Goal: Transaction & Acquisition: Book appointment/travel/reservation

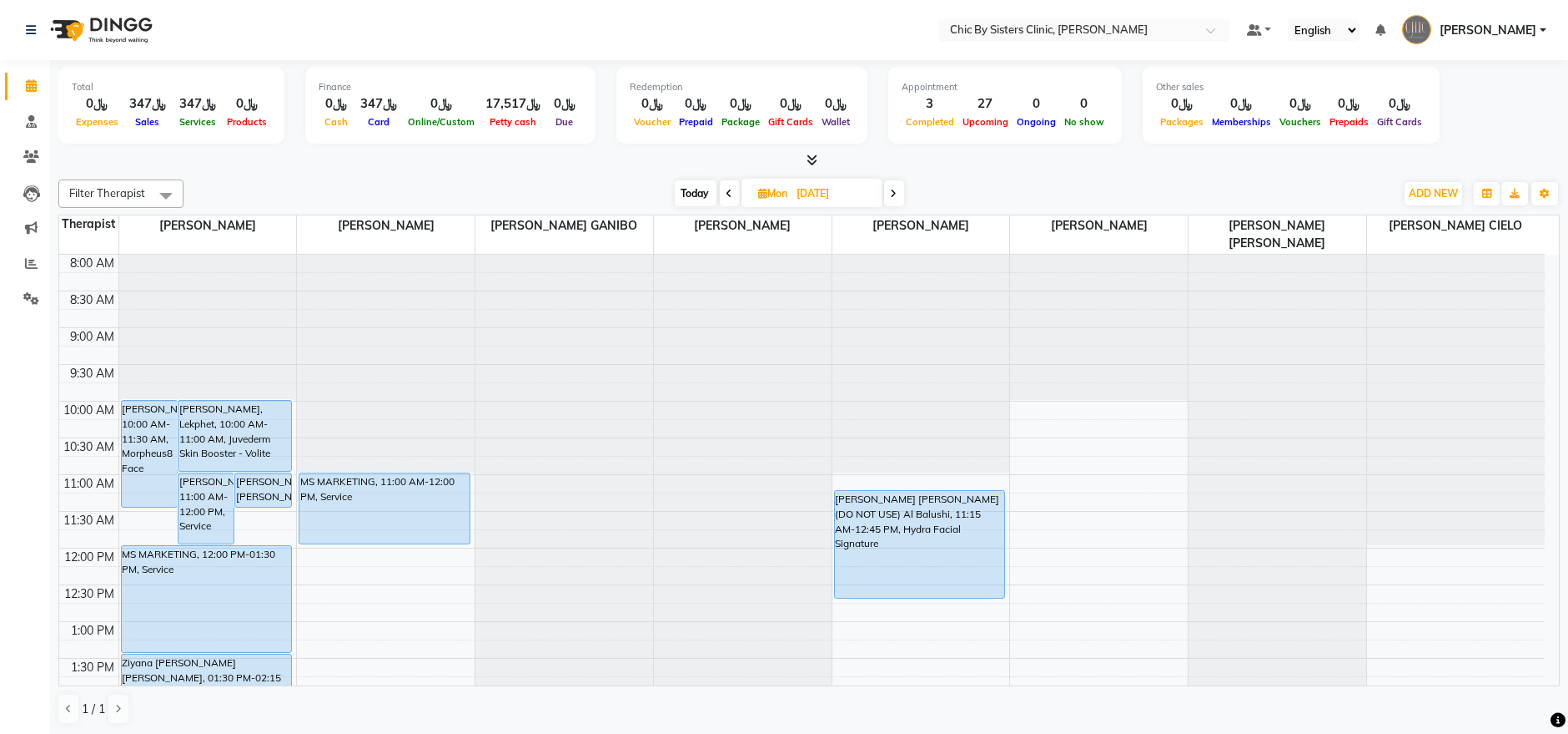
click at [898, 184] on span at bounding box center [895, 194] width 20 height 26
type input "[DATE]"
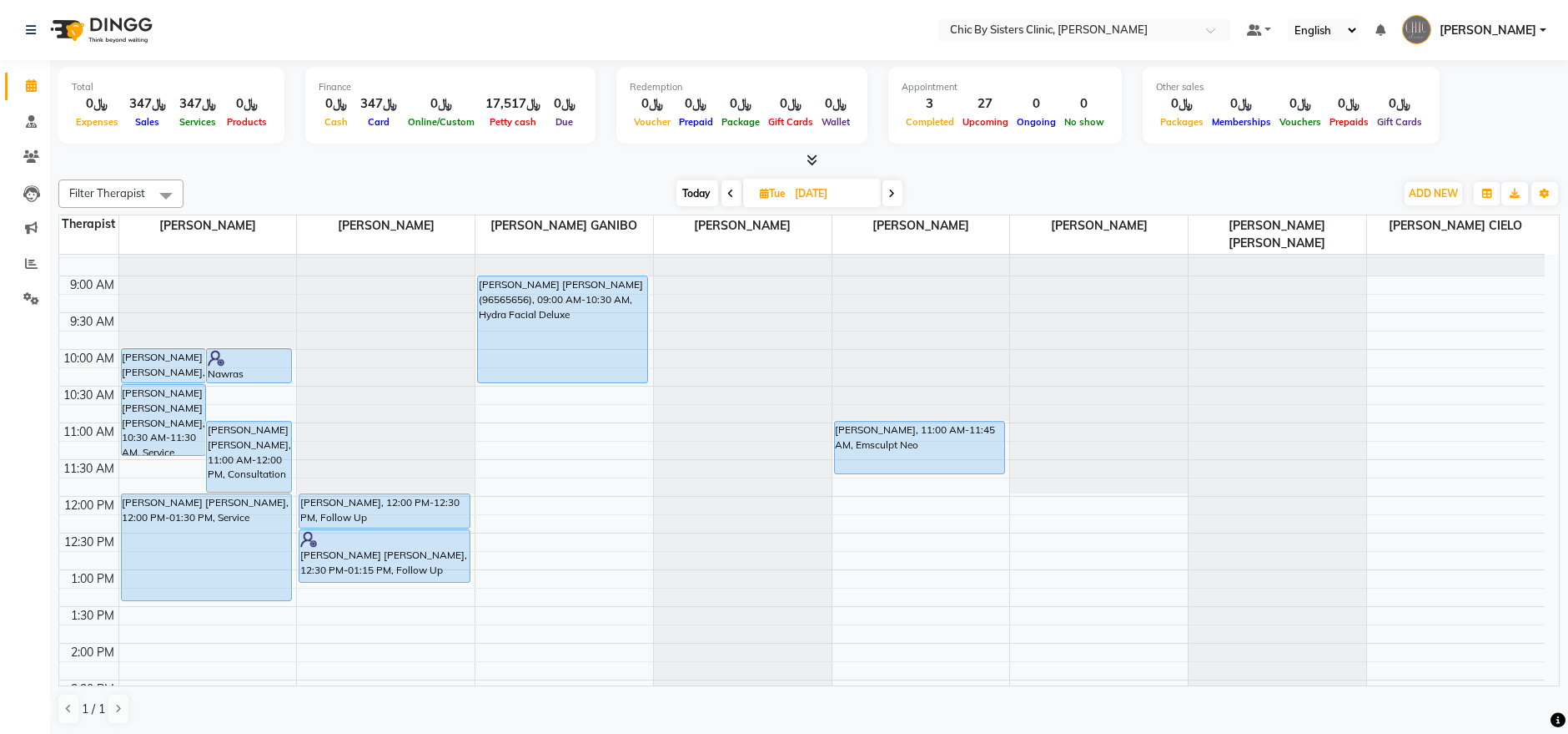
scroll to position [51, 0]
click at [813, 188] on input "[DATE]" at bounding box center [832, 193] width 84 height 25
select select "9"
select select "2025"
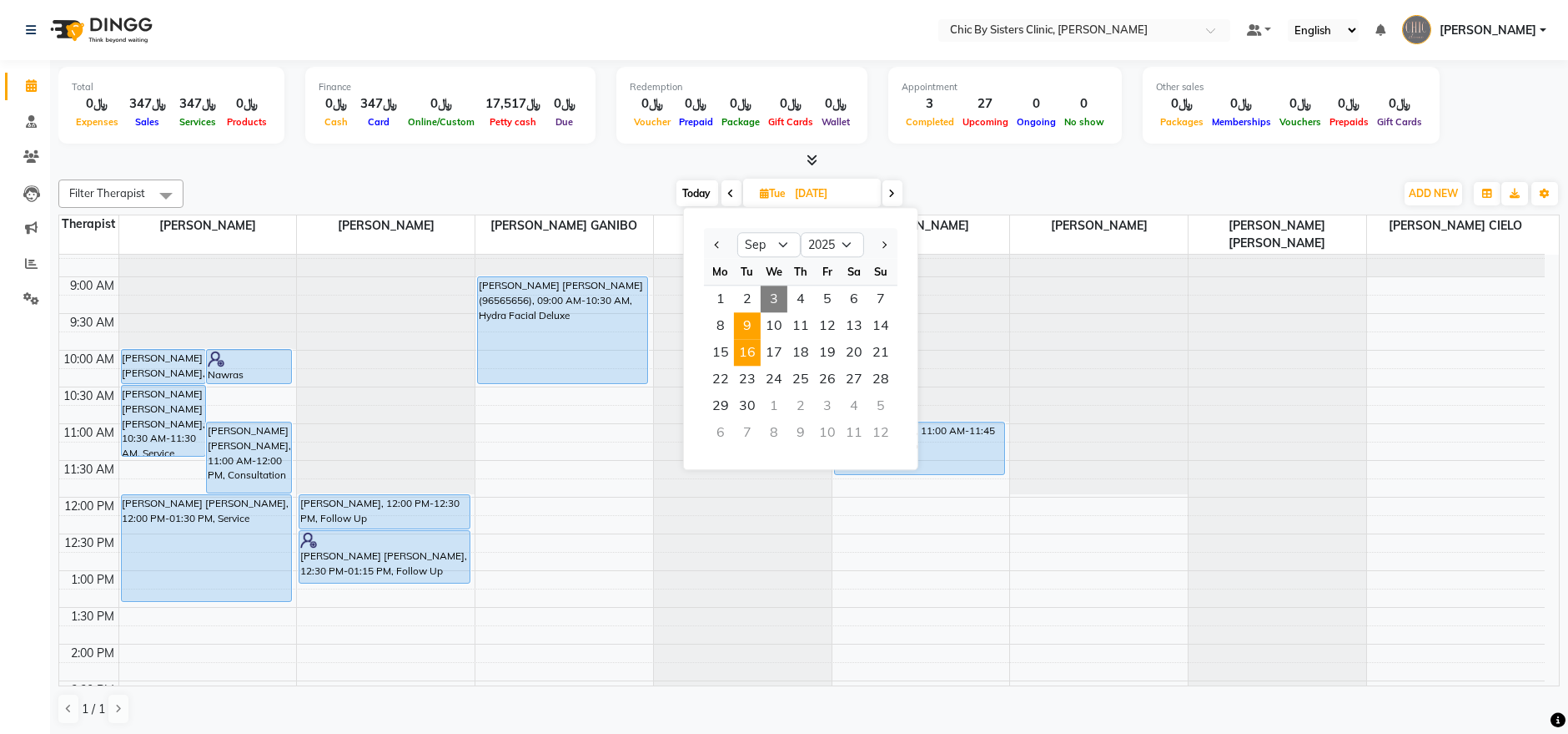
click at [741, 347] on span "16" at bounding box center [747, 352] width 27 height 27
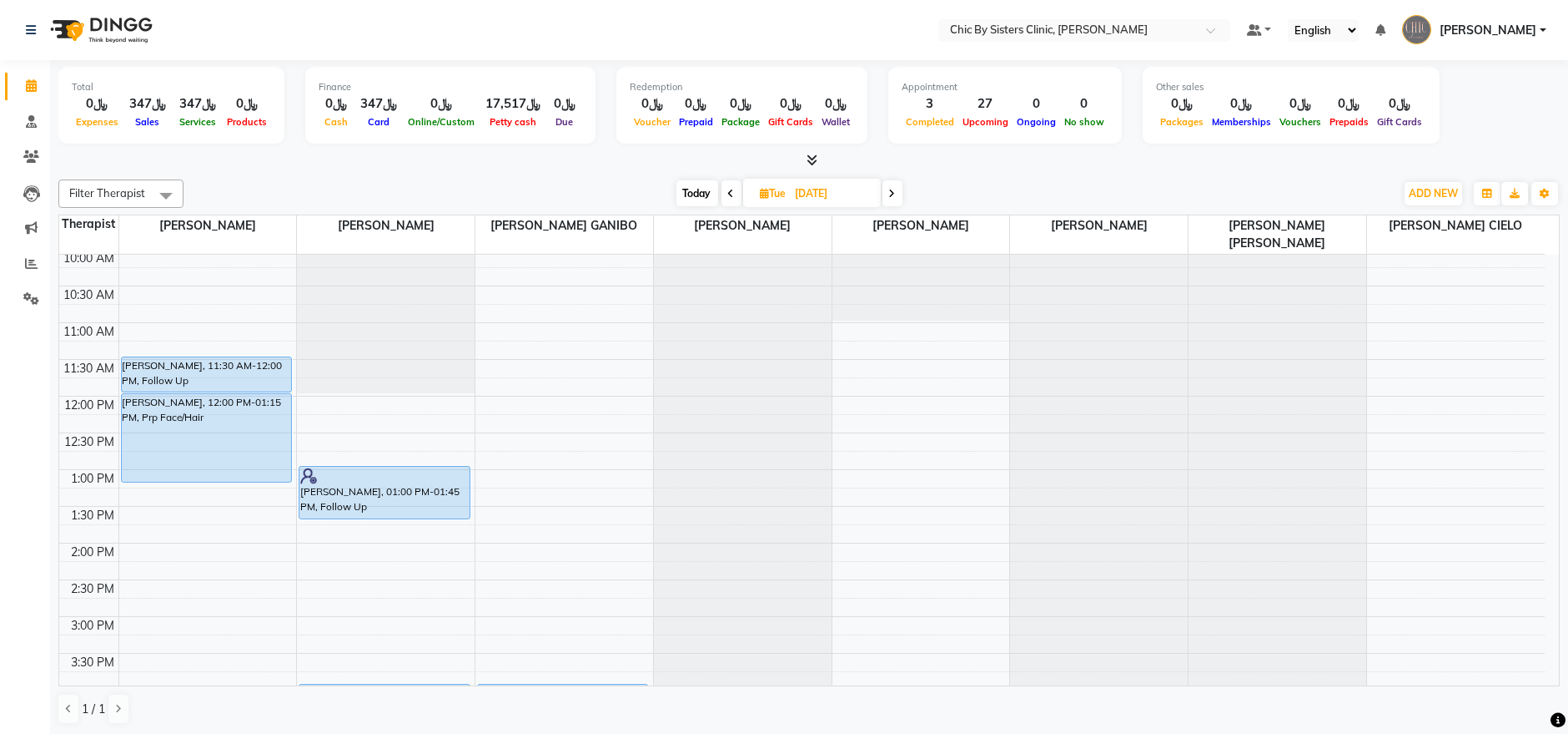
scroll to position [124, 0]
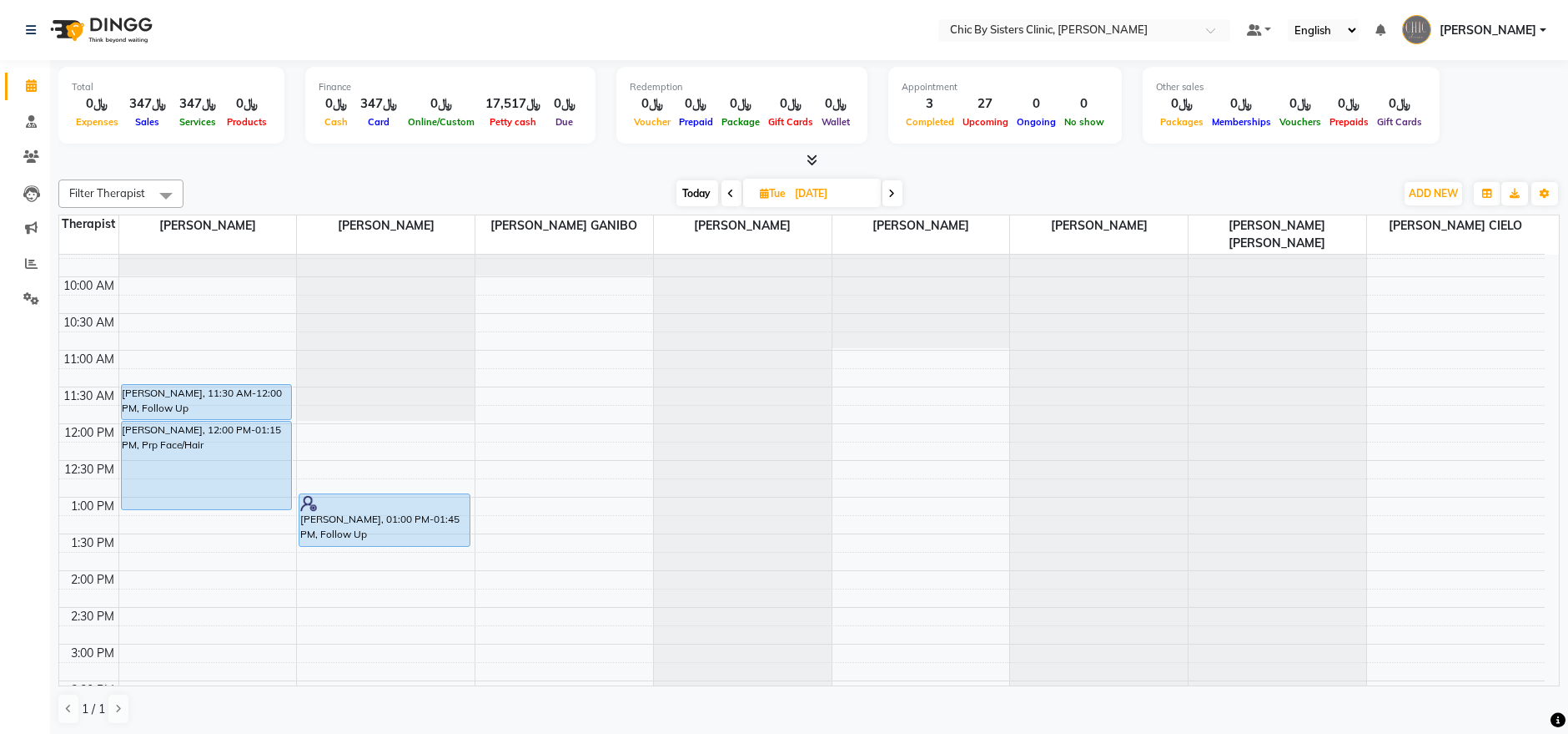
click at [728, 192] on icon at bounding box center [731, 193] width 7 height 10
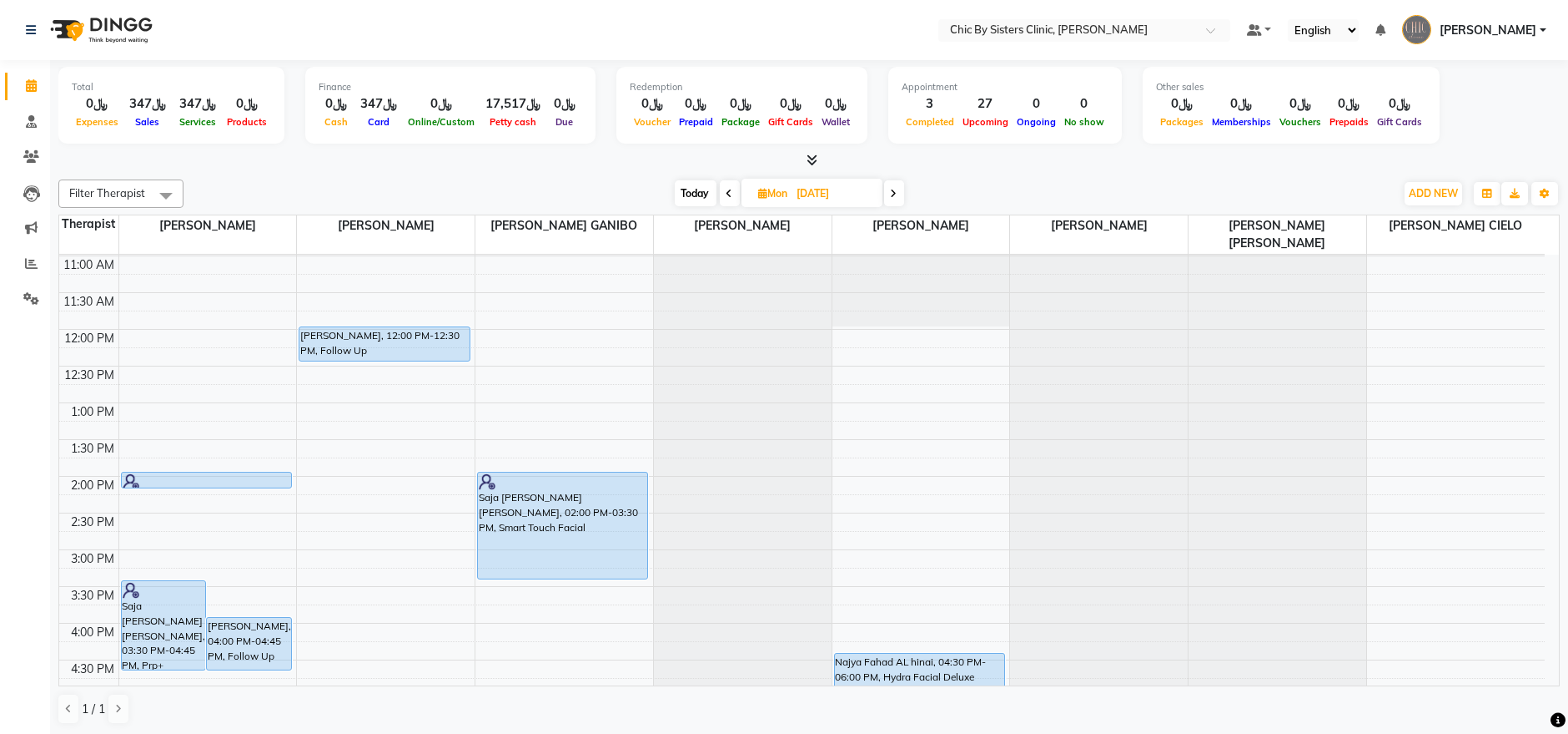
scroll to position [54, 0]
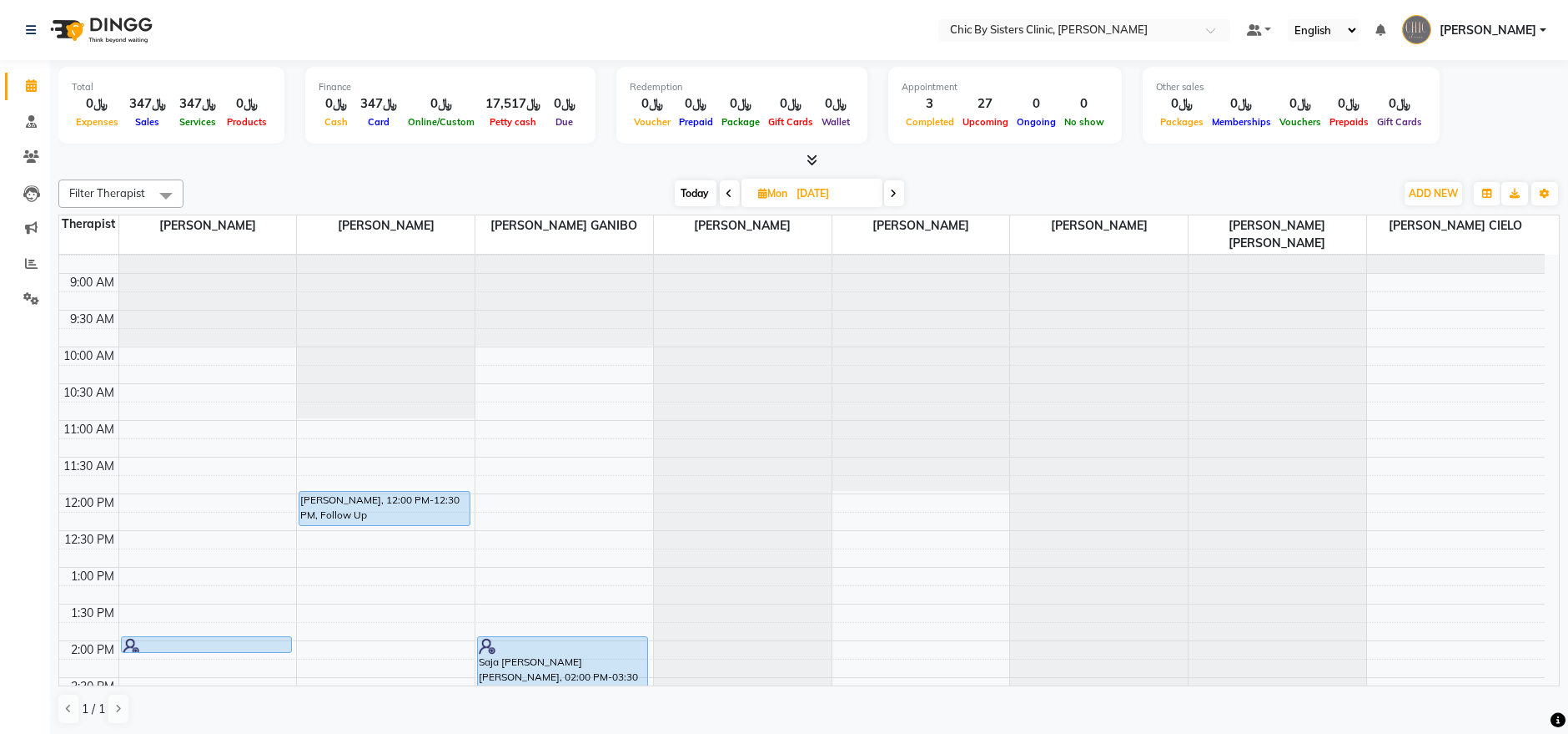
click at [901, 206] on div "Filter Therapist Select All [PERSON_NAME] [PERSON_NAME] [PERSON_NAME] MAGO [PER…" at bounding box center [809, 194] width 1502 height 28
click at [896, 197] on icon at bounding box center [894, 193] width 7 height 10
type input "[DATE]"
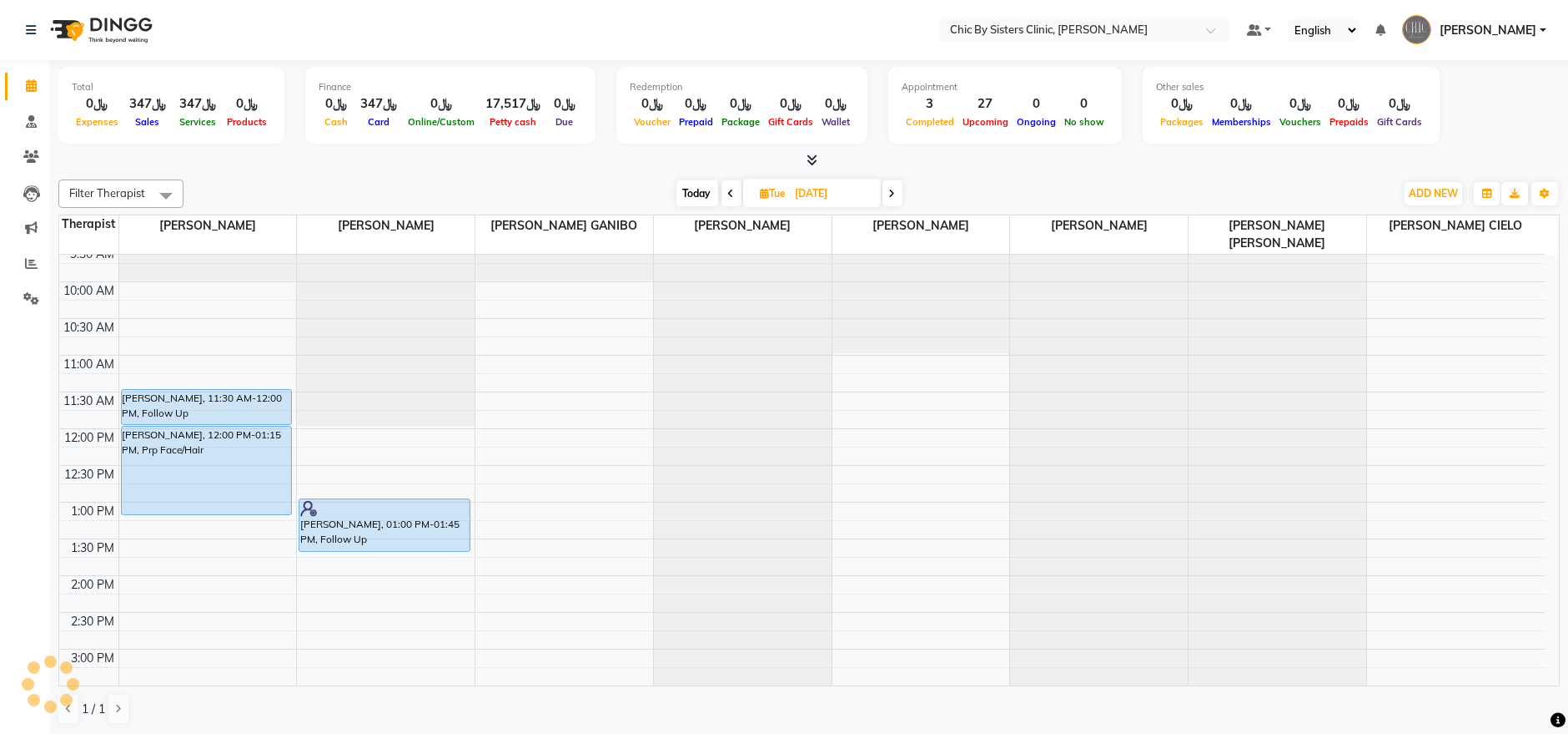
scroll to position [94, 0]
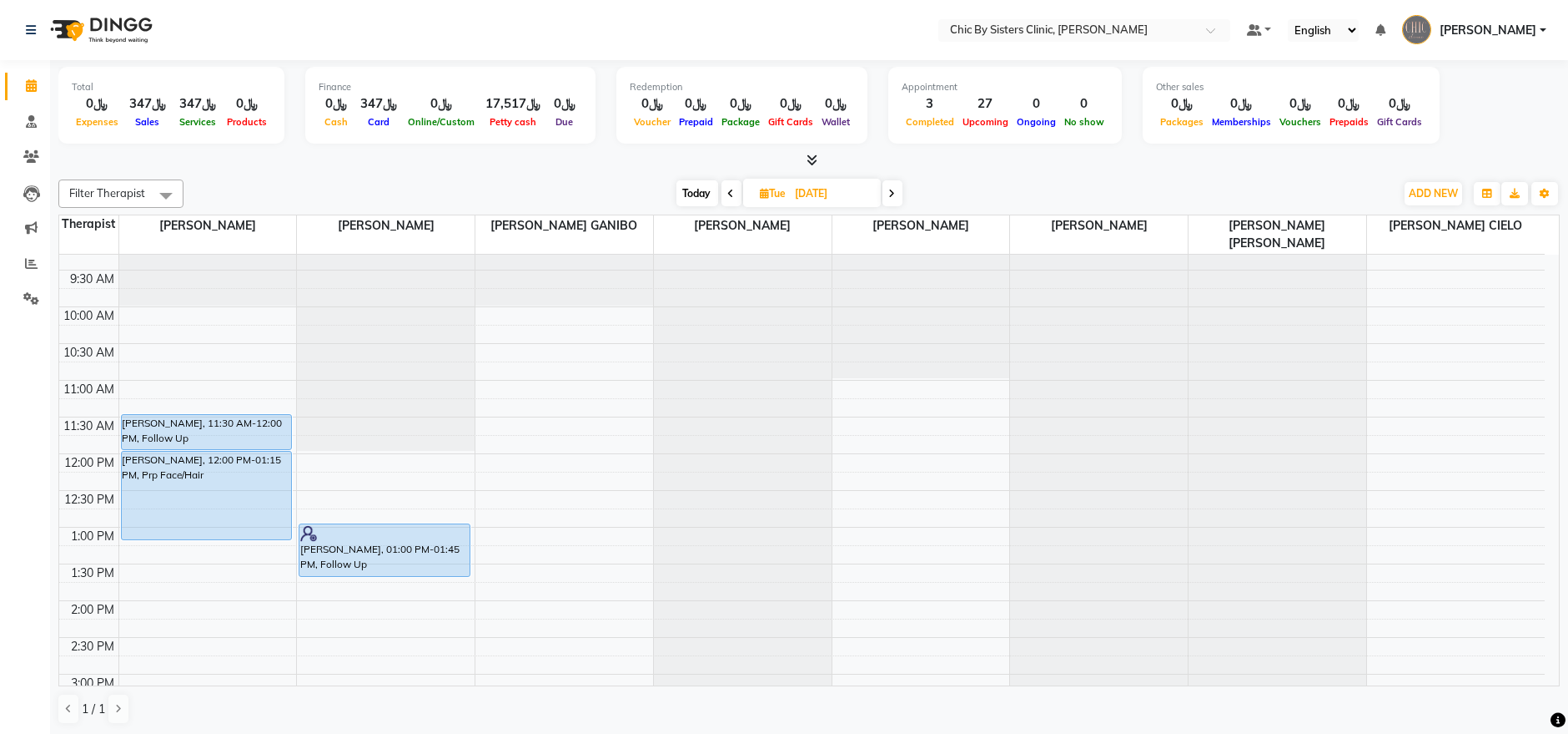
click at [241, 291] on div "8:00 AM 8:30 AM 9:00 AM 9:30 AM 10:00 AM 10:30 AM 11:00 AM 11:30 AM 12:00 PM 12…" at bounding box center [803, 747] width 1486 height 1175
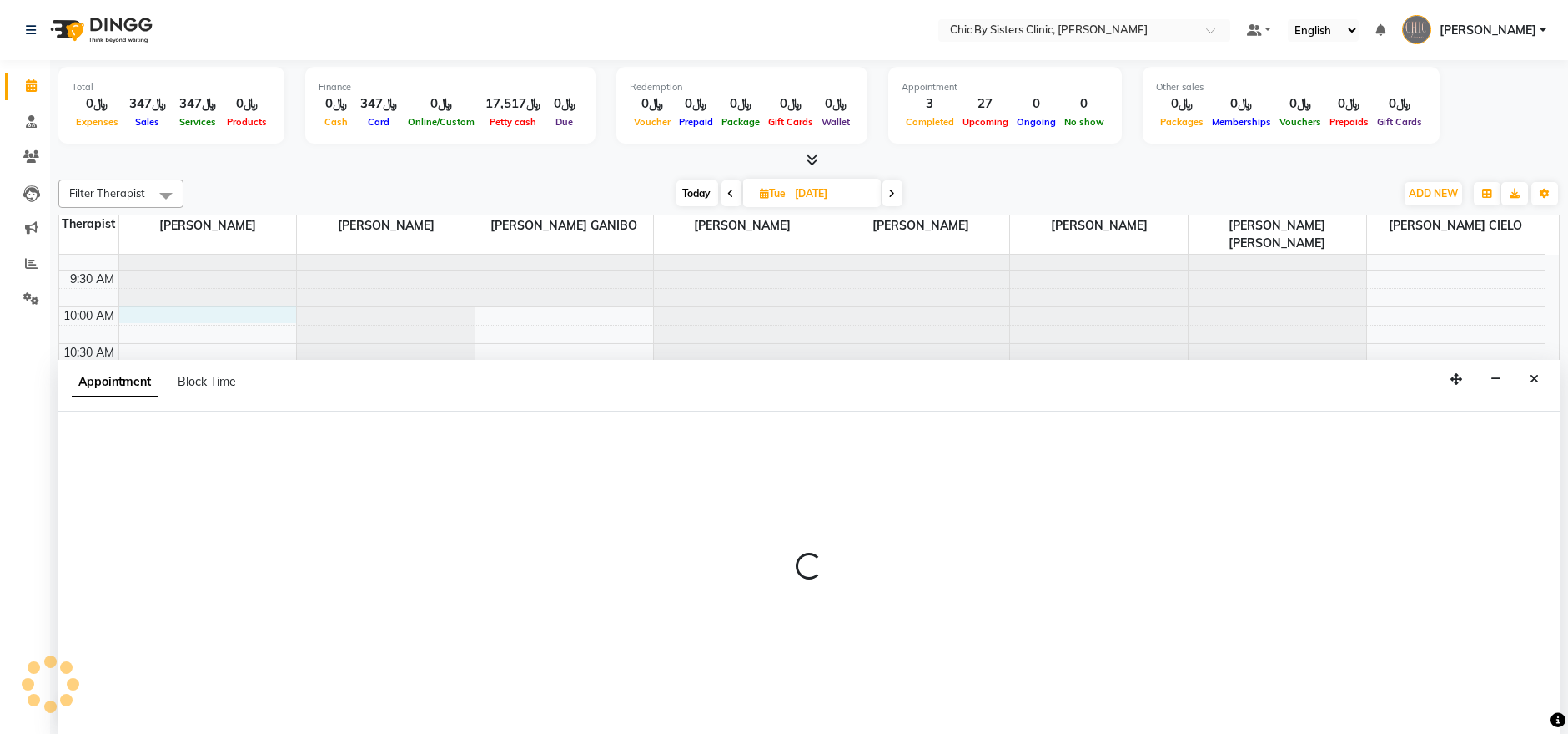
scroll to position [0, 0]
select select "49177"
select select "600"
select select "tentative"
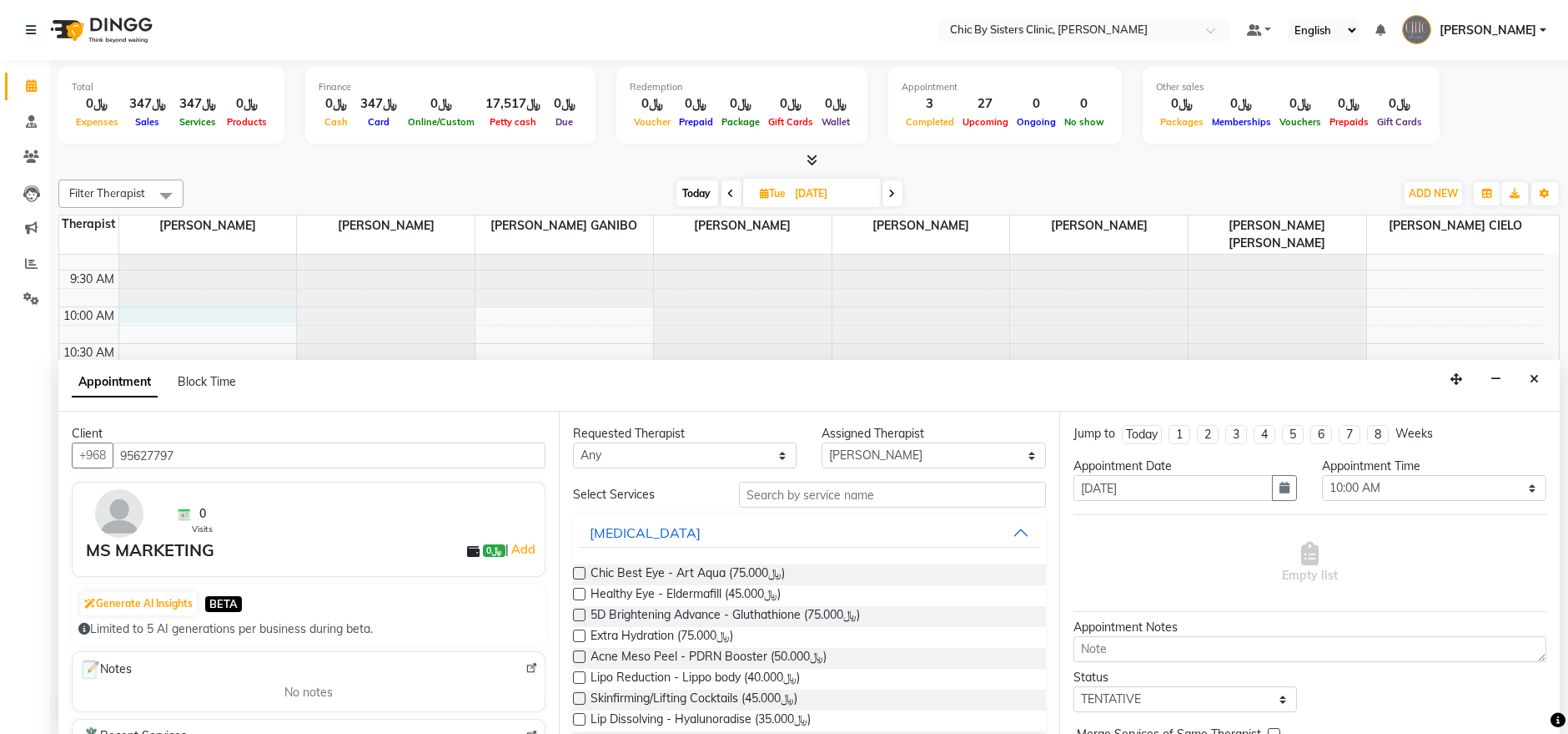
type input "95627797"
click at [769, 482] on input "text" at bounding box center [893, 495] width 307 height 26
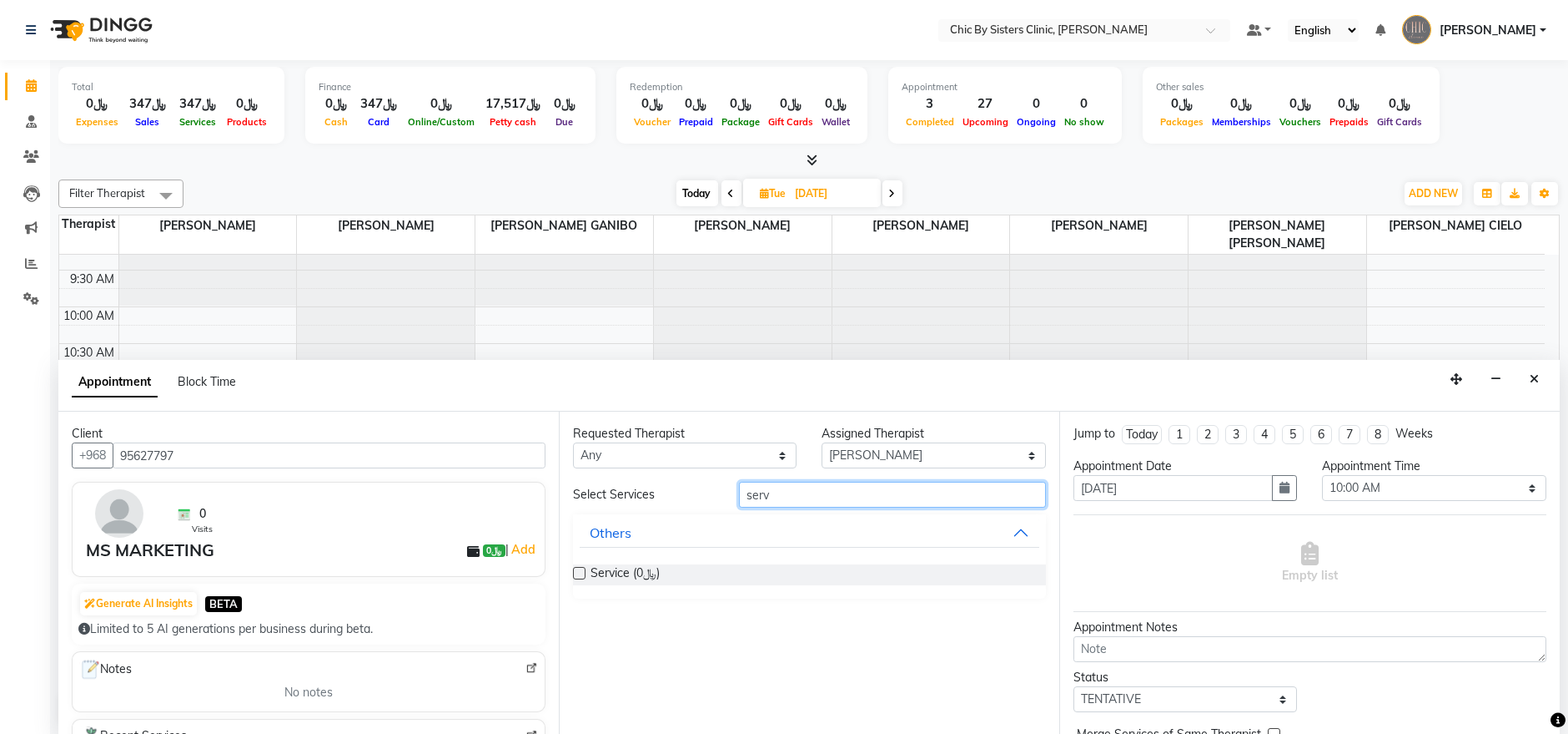
type input "serv"
click at [579, 571] on label at bounding box center [579, 572] width 12 height 12
click at [579, 571] on input "checkbox" at bounding box center [579, 575] width 11 height 11
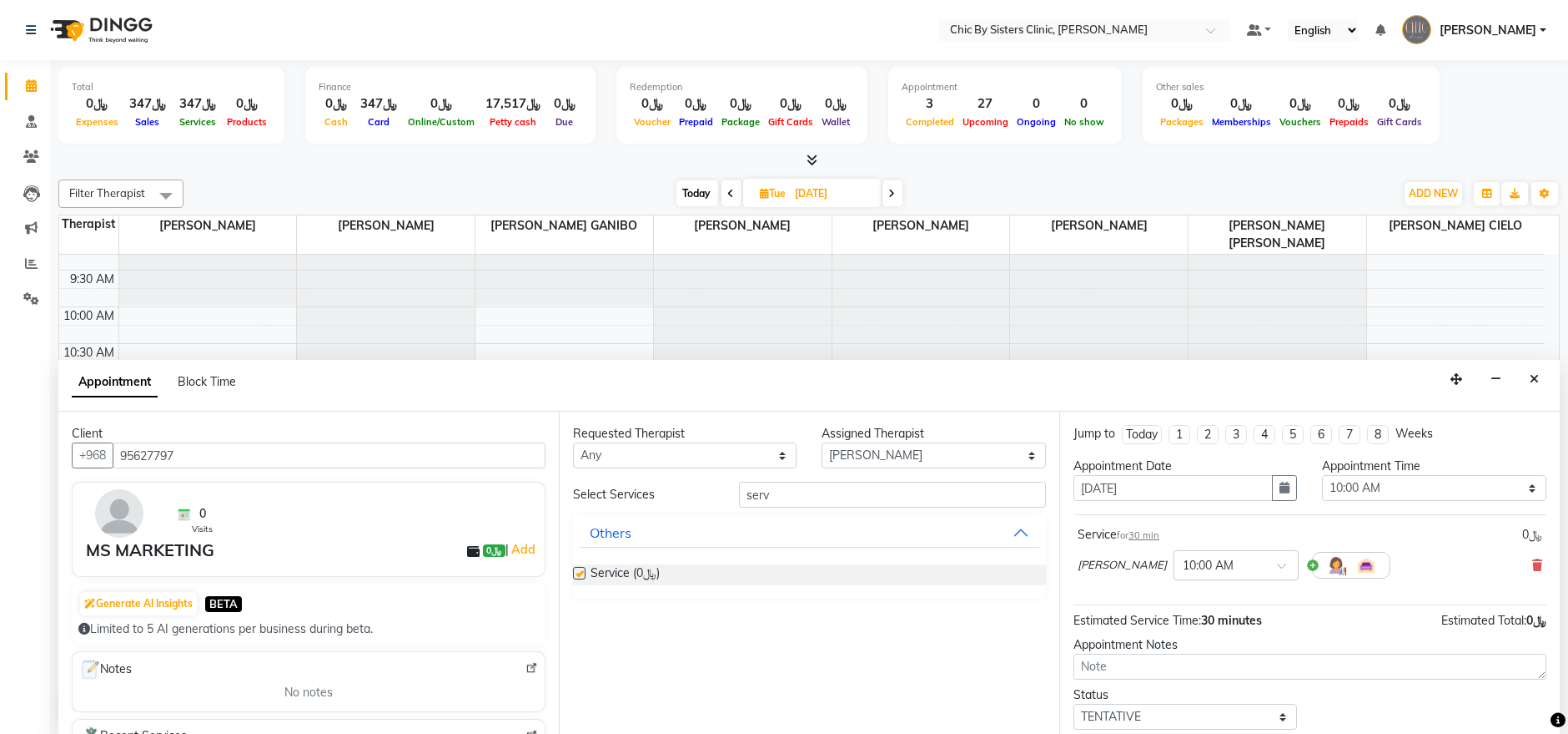
checkbox input "false"
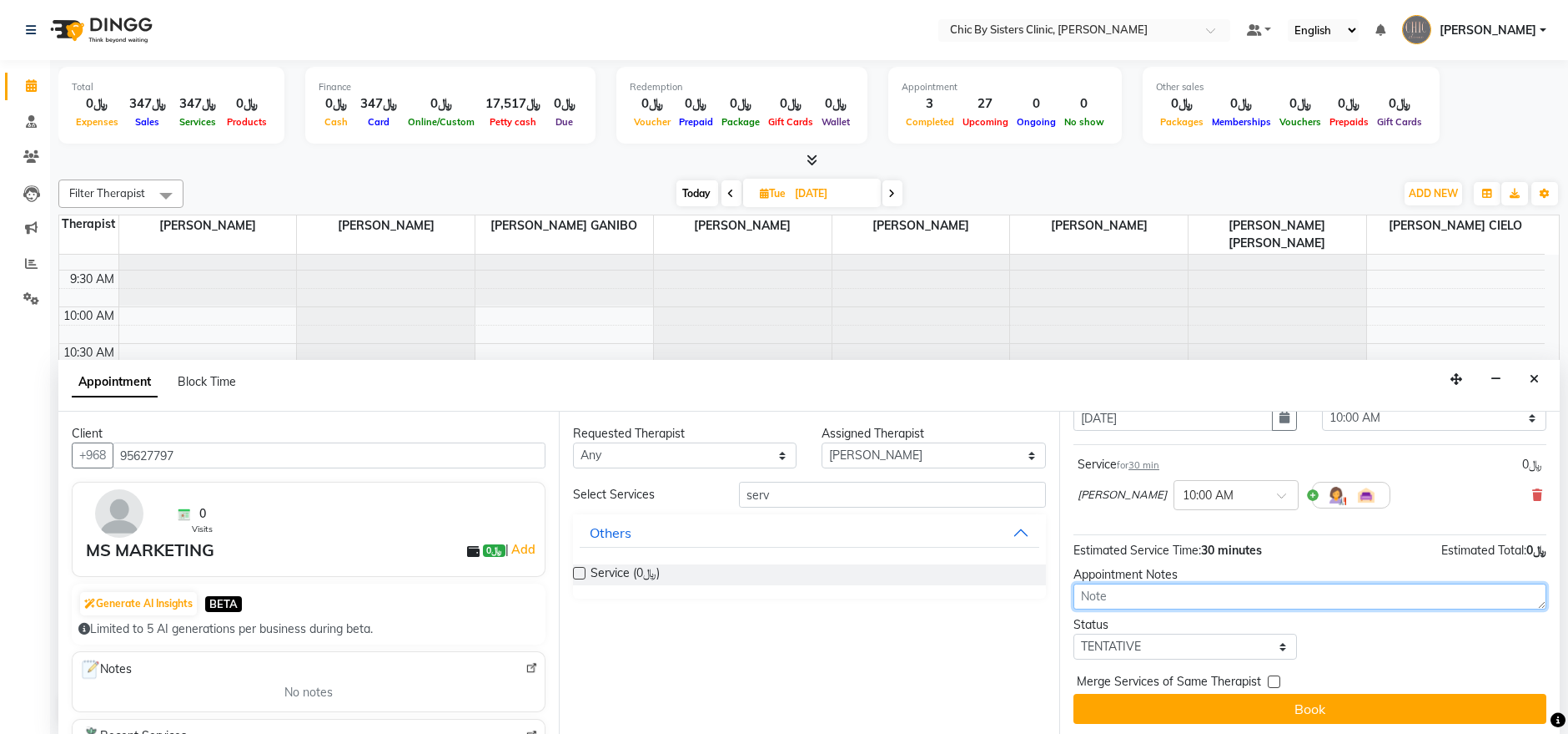
click at [1169, 600] on textarea at bounding box center [1310, 596] width 473 height 26
type textarea "MARKETING SHOOT"
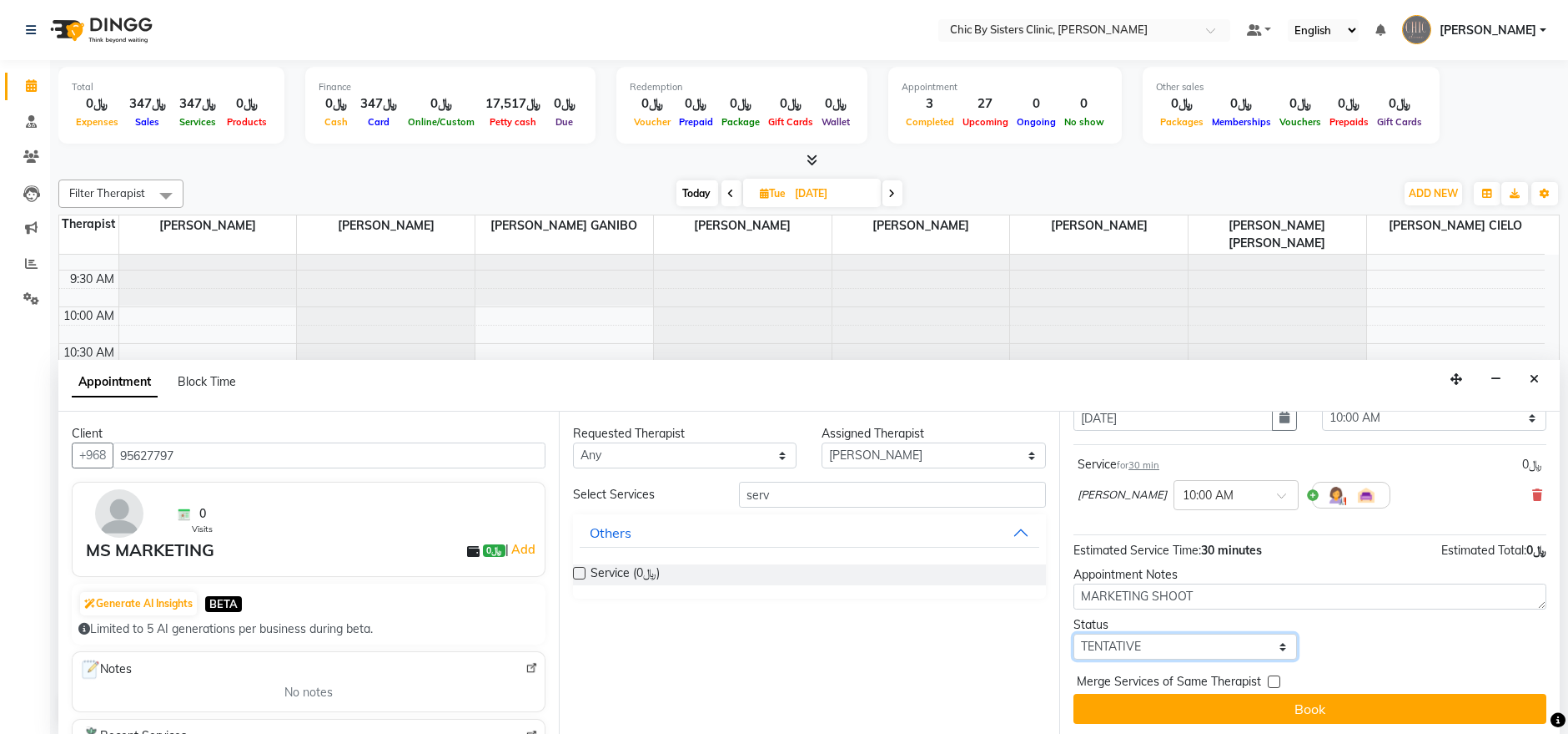
click at [1184, 633] on select "Select TENTATIVE CONFIRM UPCOMING" at bounding box center [1185, 646] width 223 height 26
select select "upcoming"
click at [1074, 633] on select "Select TENTATIVE CONFIRM UPCOMING" at bounding box center [1185, 646] width 223 height 26
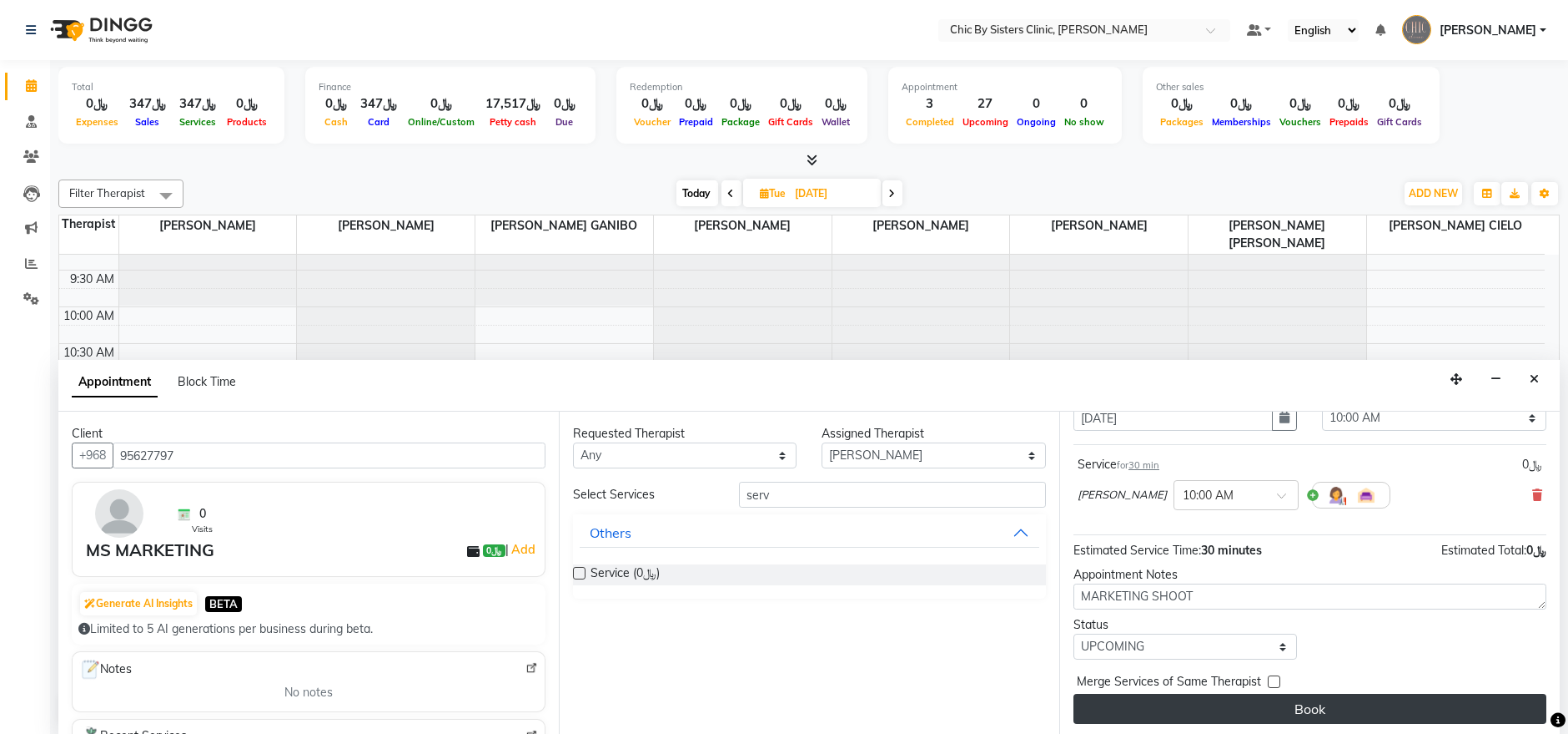
click at [1176, 707] on button "Book" at bounding box center [1310, 709] width 473 height 30
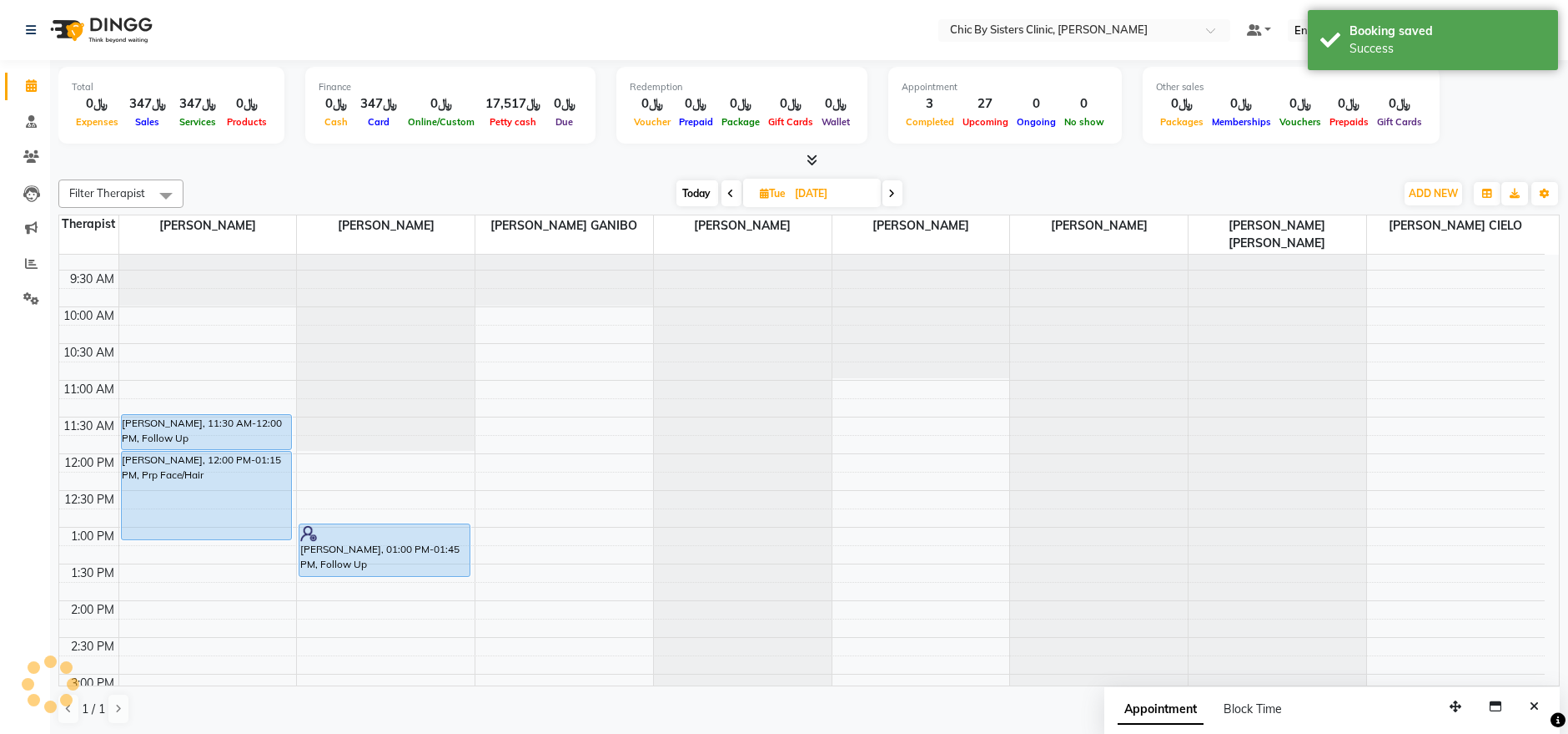
scroll to position [0, 0]
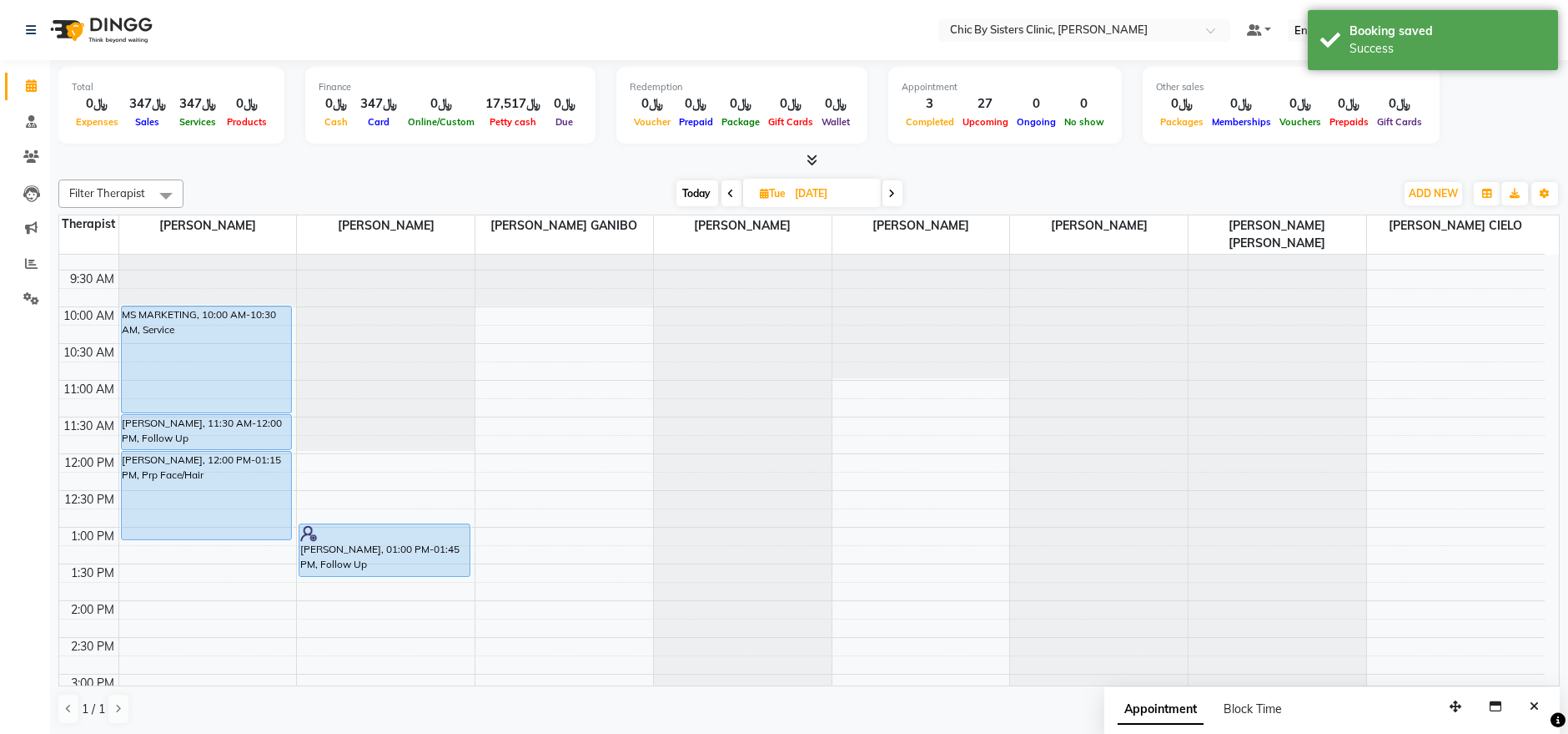
drag, startPoint x: 219, startPoint y: 319, endPoint x: 212, endPoint y: 379, distance: 60.4
click at [212, 379] on div "MS MARKETING, 10:00 AM-10:30 AM, Service [PERSON_NAME], 11:30 AM-12:00 PM, Foll…" at bounding box center [208, 747] width 178 height 1175
click at [203, 345] on div "MS MARKETING, 10:00 AM-11:30 AM, Service" at bounding box center [207, 360] width 169 height 106
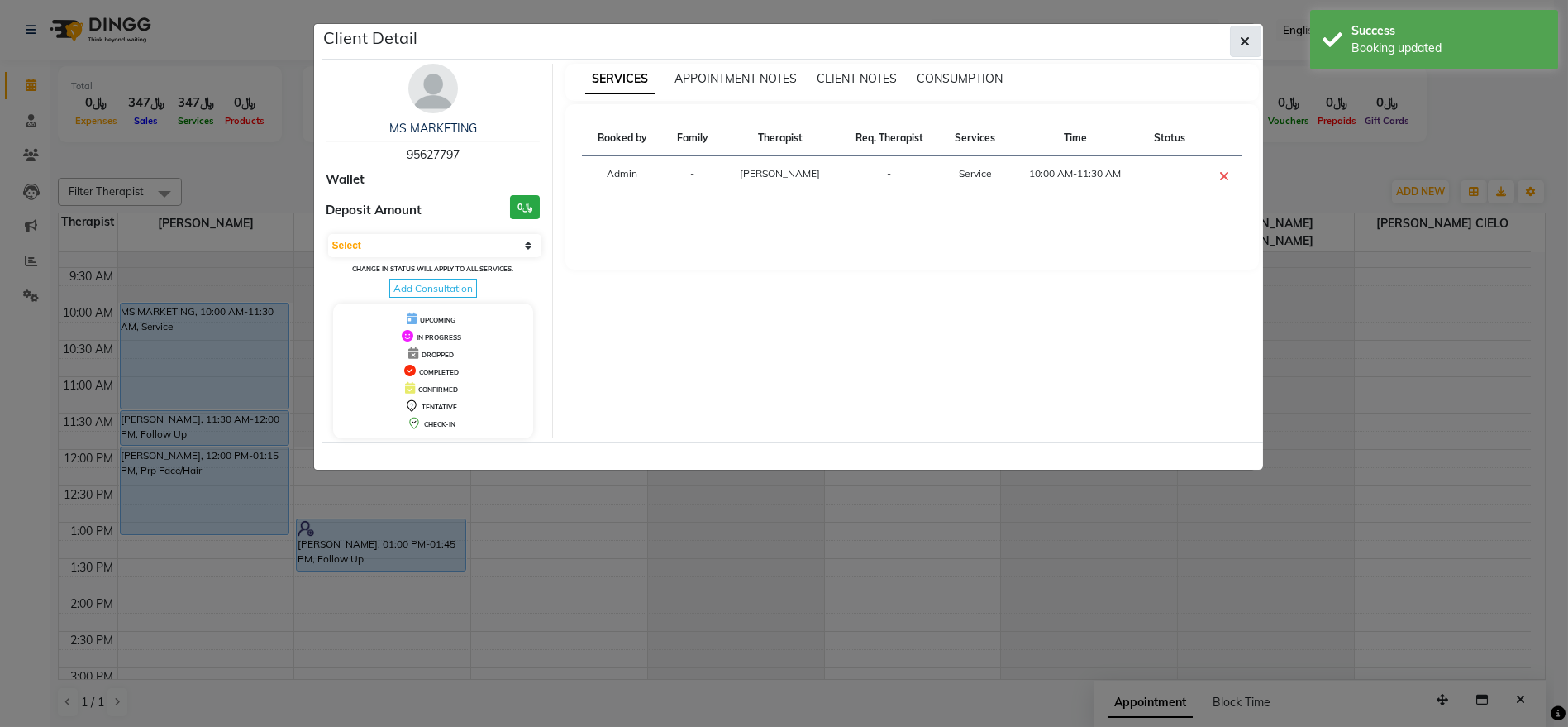
click at [1241, 49] on button "button" at bounding box center [1245, 42] width 31 height 31
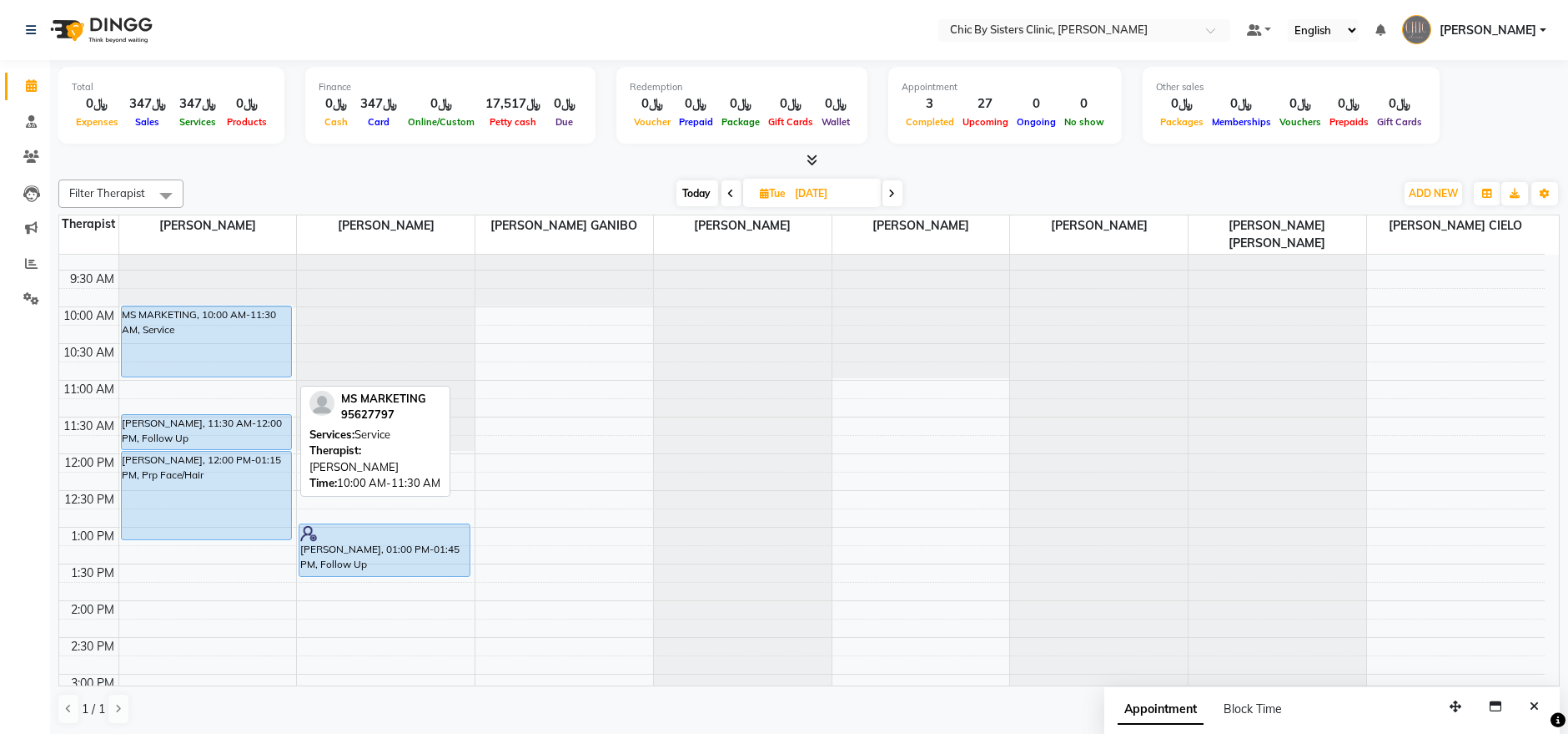
drag, startPoint x: 214, startPoint y: 392, endPoint x: 210, endPoint y: 355, distance: 37.2
click at [210, 355] on div "MS MARKETING, 10:00 AM-11:30 AM, Service [PERSON_NAME], 11:30 AM-12:00 PM, Foll…" at bounding box center [208, 747] width 178 height 1175
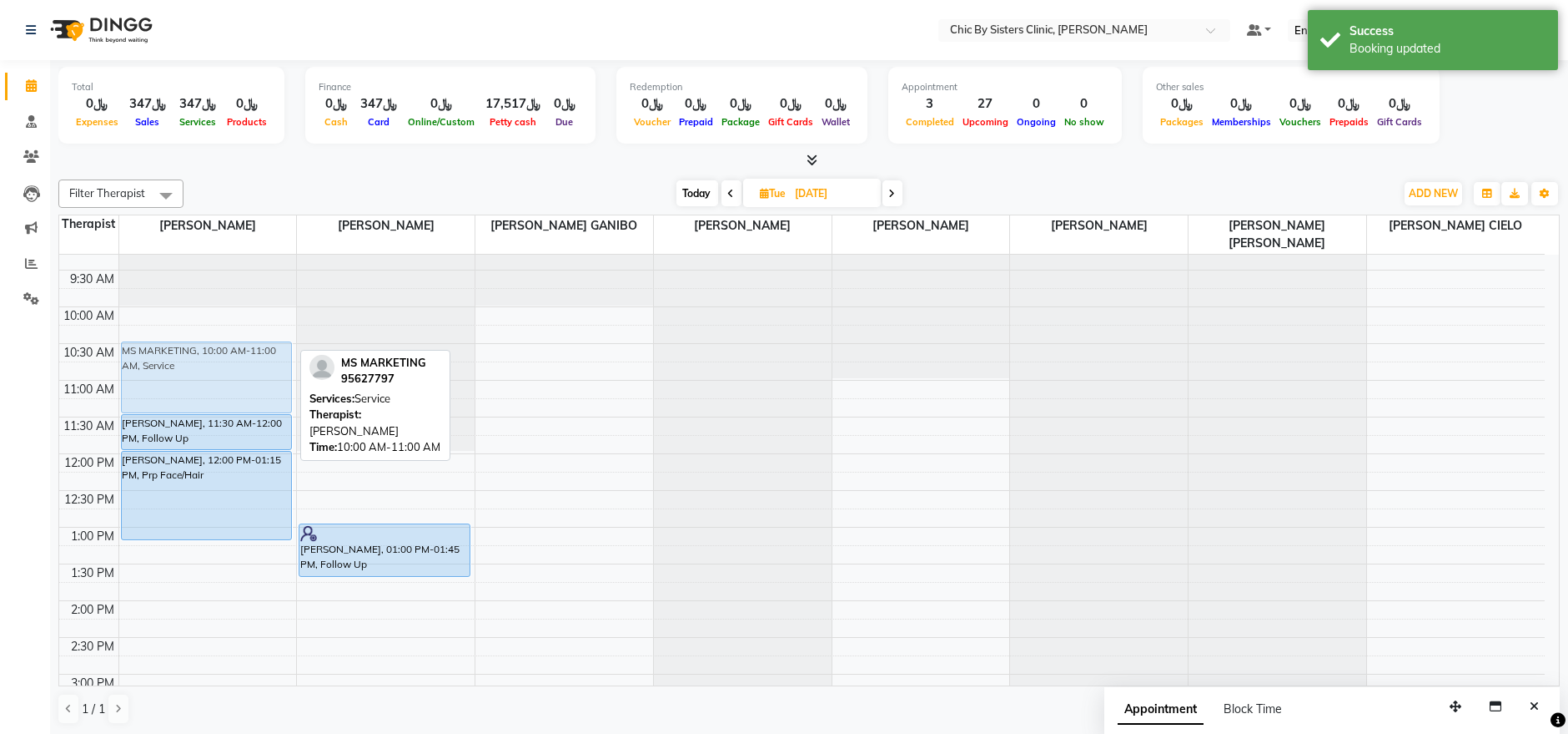
drag, startPoint x: 267, startPoint y: 319, endPoint x: 267, endPoint y: 353, distance: 34.0
click at [267, 353] on div "MS MARKETING, 10:00 AM-11:00 AM, Service [PERSON_NAME], 11:30 AM-12:00 PM, Foll…" at bounding box center [208, 747] width 178 height 1175
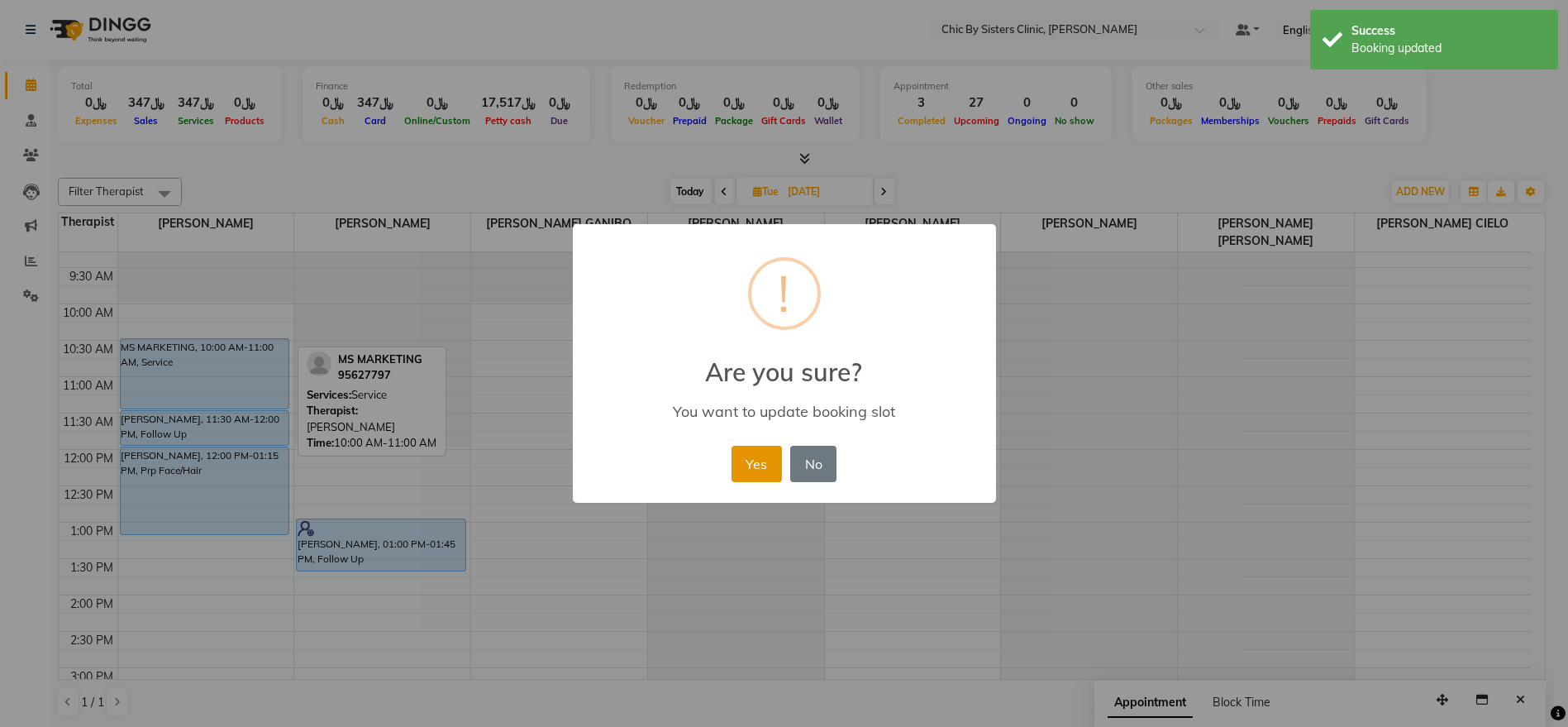
click at [740, 472] on button "Yes" at bounding box center [756, 463] width 51 height 36
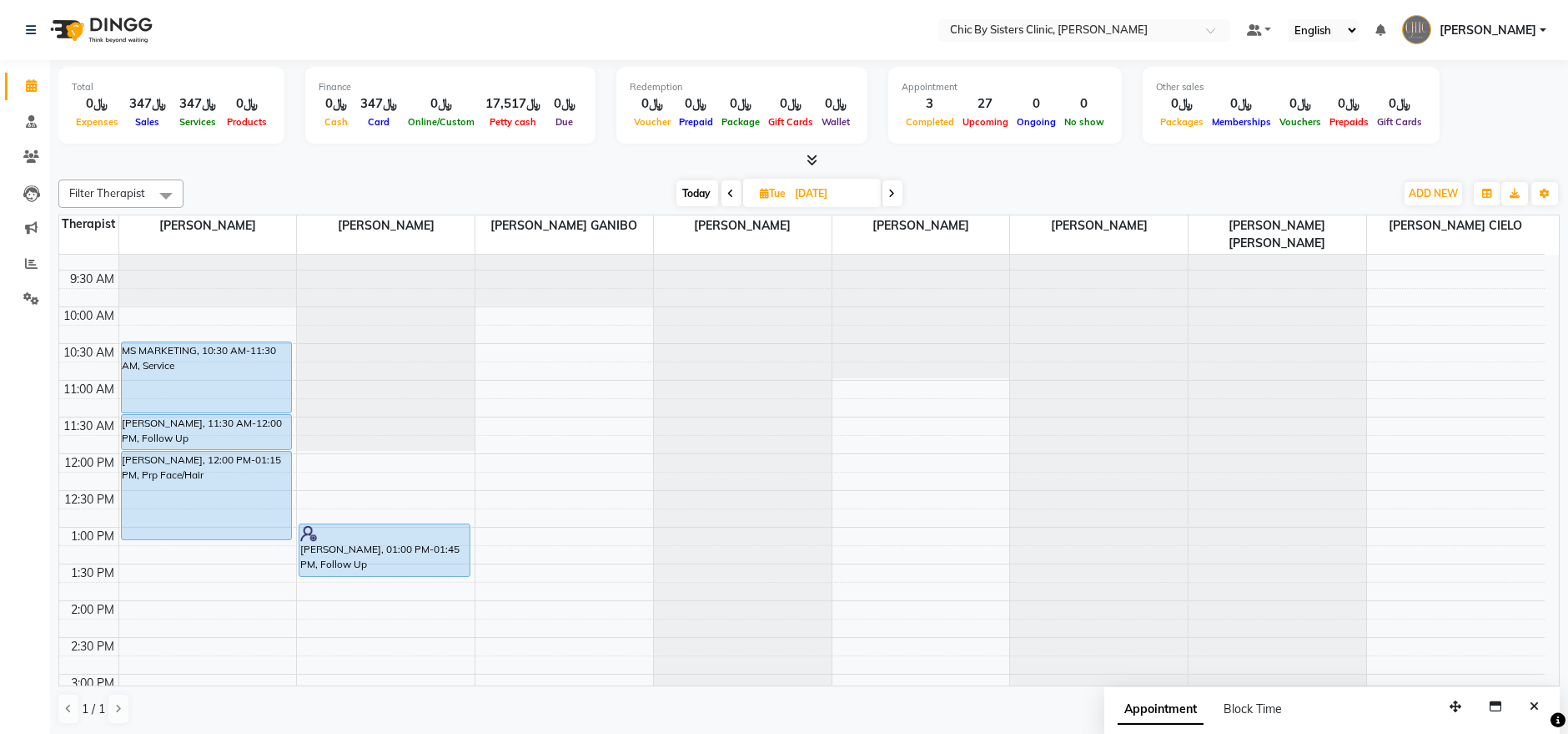
click at [338, 437] on div "8:00 AM 8:30 AM 9:00 AM 9:30 AM 10:00 AM 10:30 AM 11:00 AM 11:30 AM 12:00 PM 12…" at bounding box center [803, 747] width 1486 height 1175
select select "49178"
select select "720"
select select "tentative"
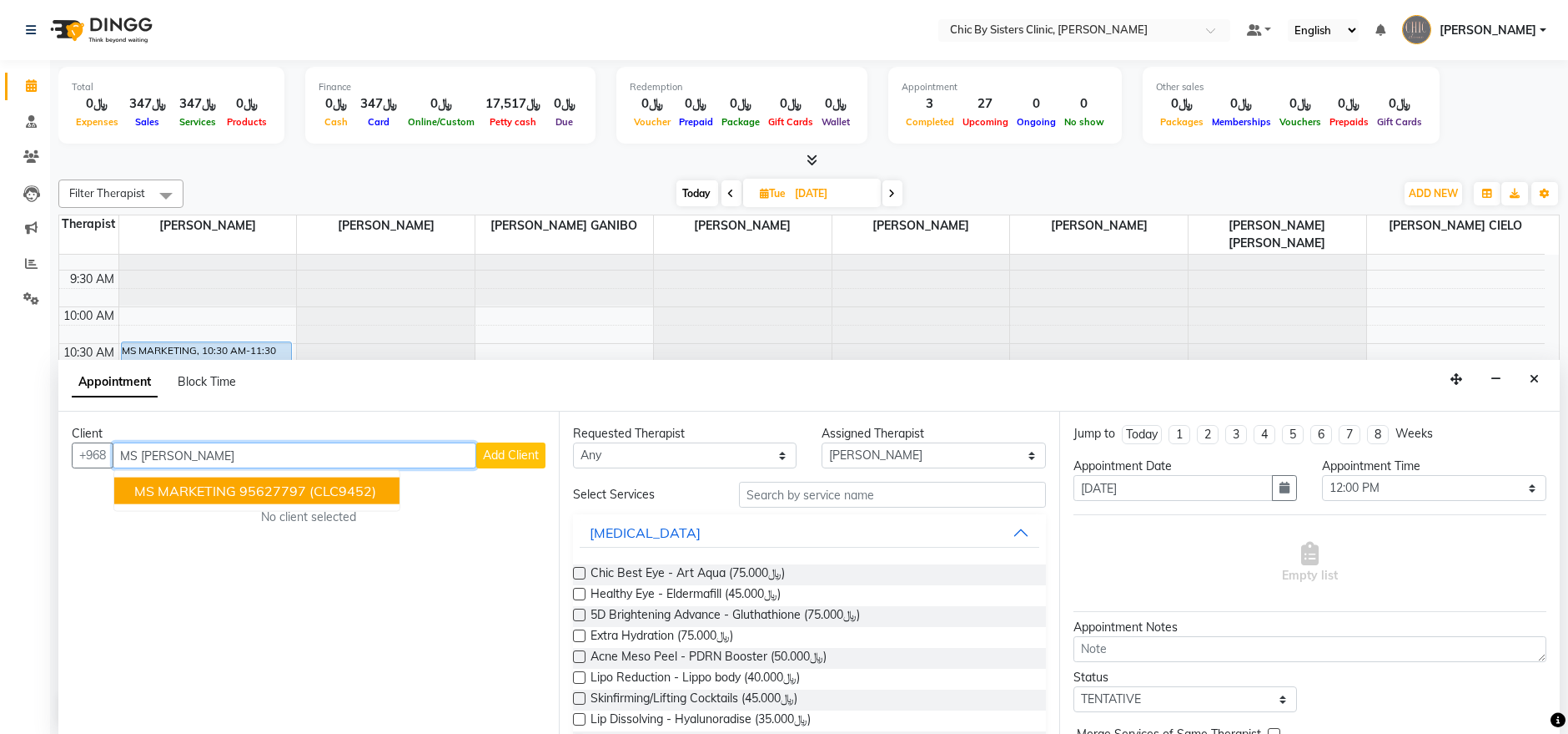
click at [326, 490] on span "(CLC9452)" at bounding box center [343, 491] width 67 height 17
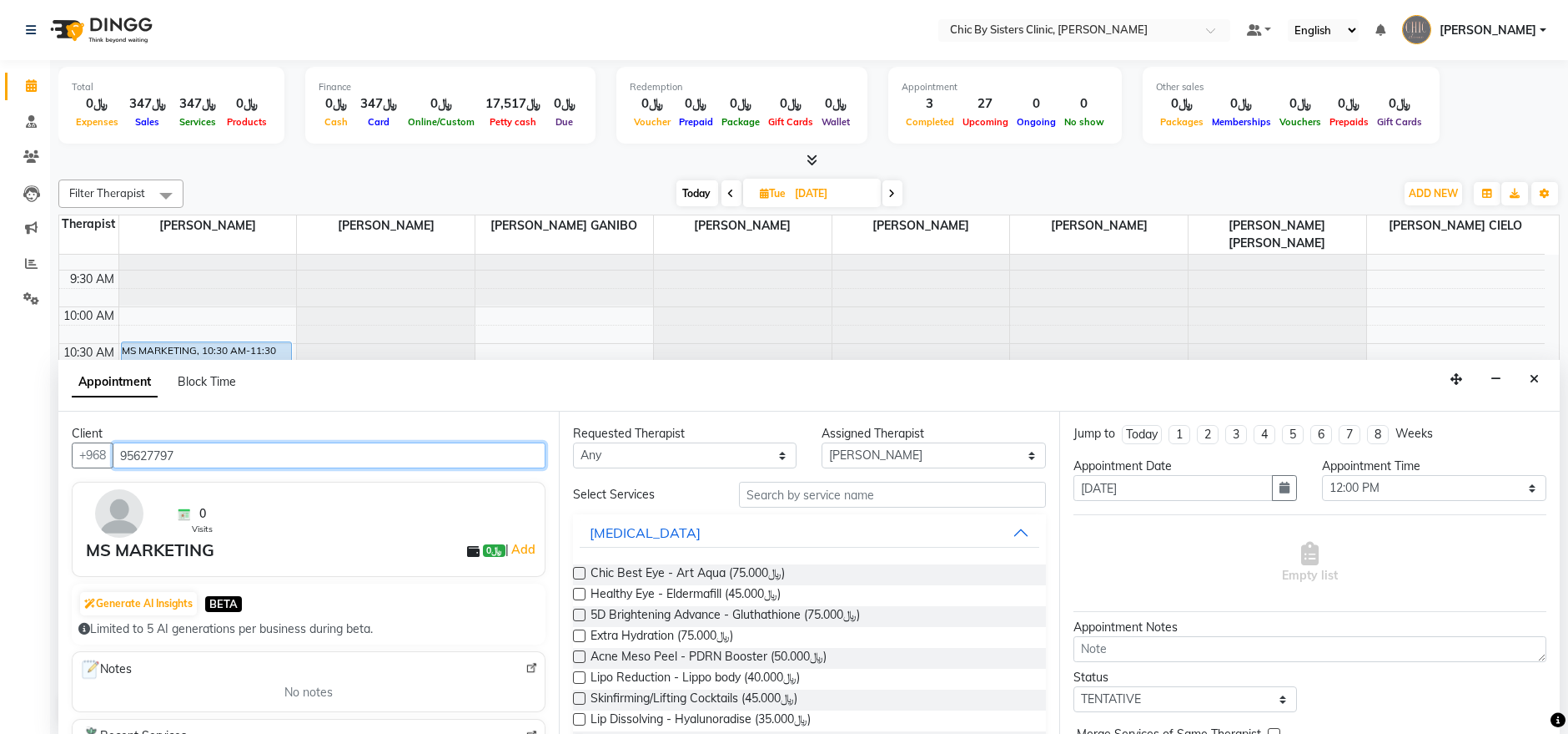
type input "95627797"
click at [782, 496] on input "text" at bounding box center [893, 495] width 307 height 26
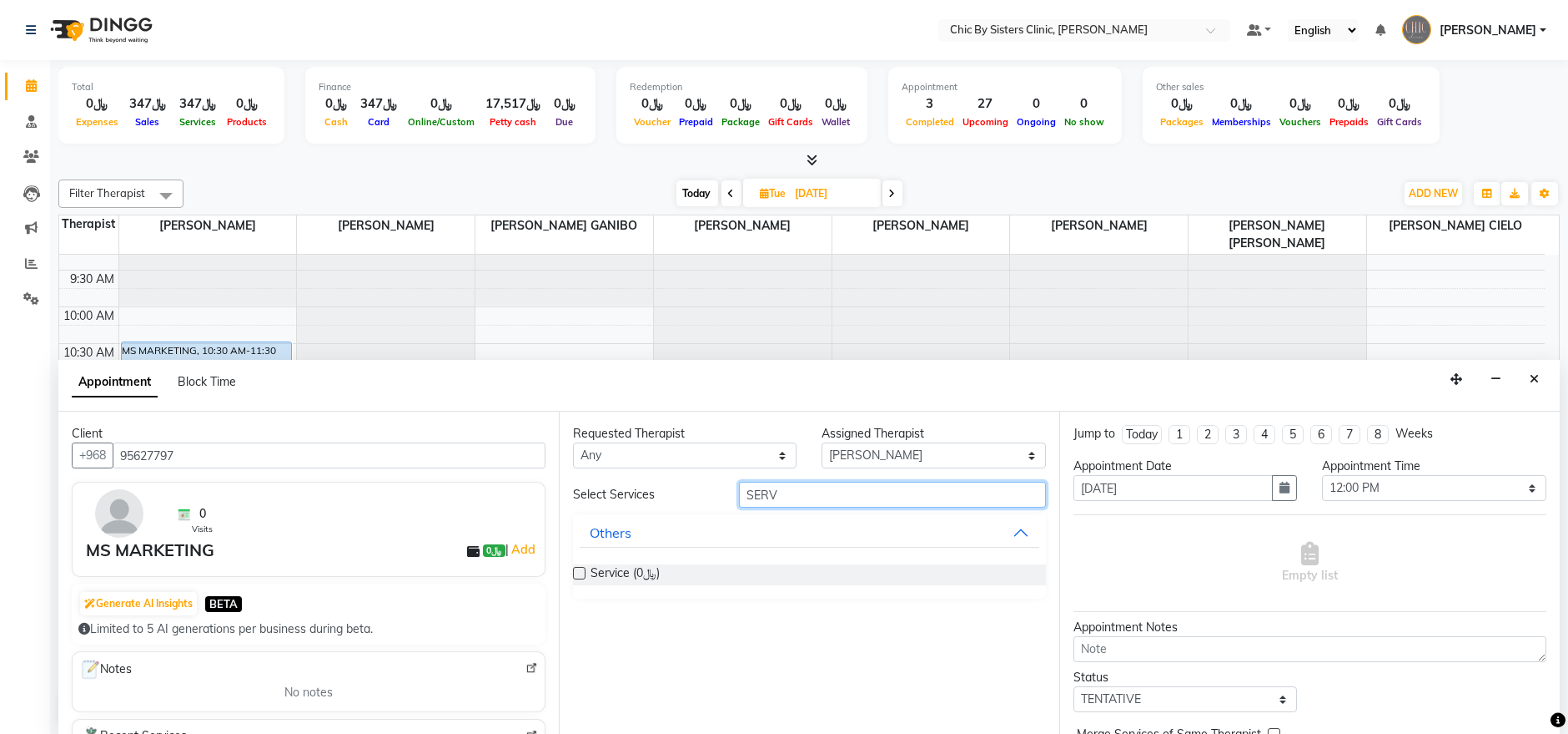
type input "SERV"
click at [575, 568] on label at bounding box center [579, 572] width 12 height 12
click at [575, 569] on input "checkbox" at bounding box center [579, 575] width 11 height 11
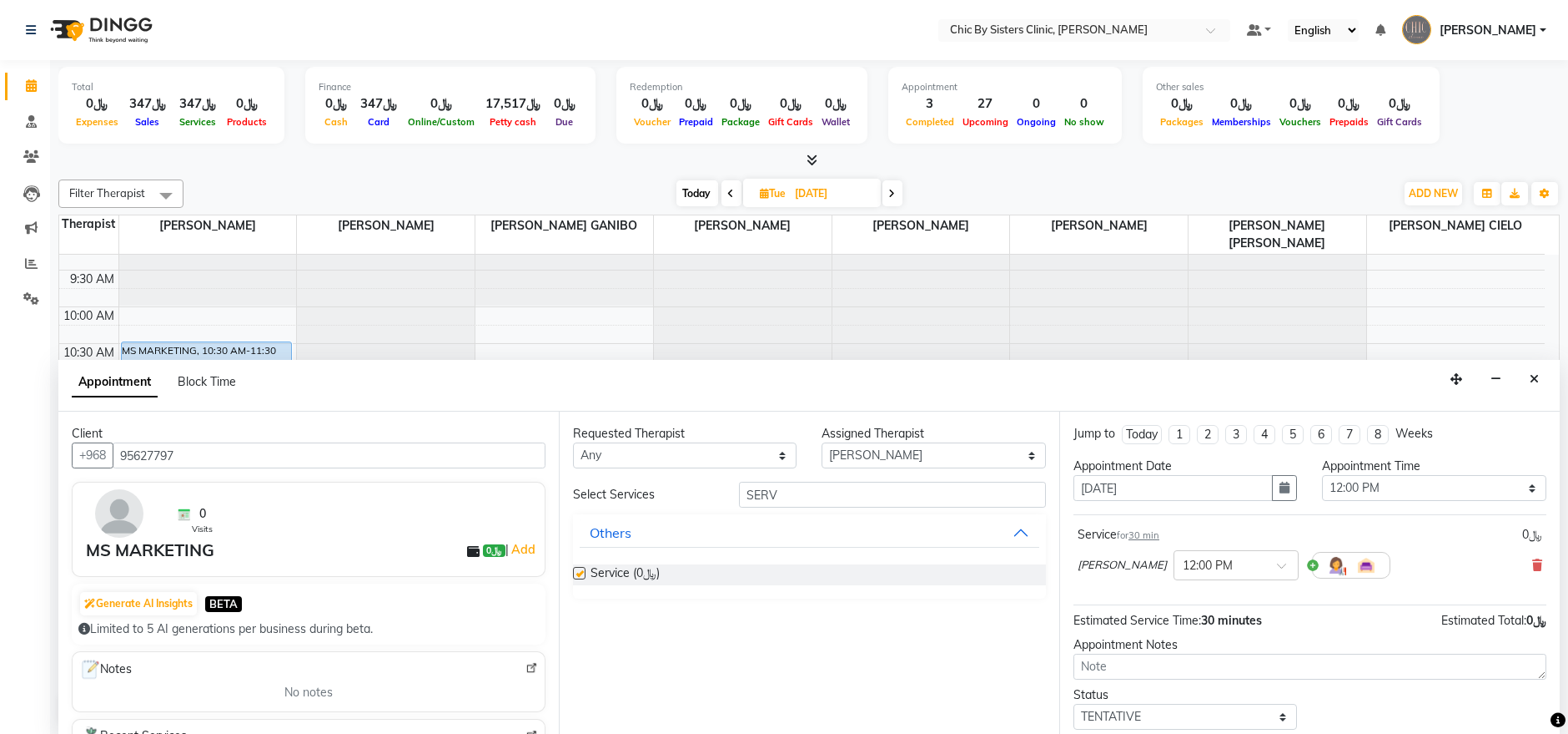
checkbox input "false"
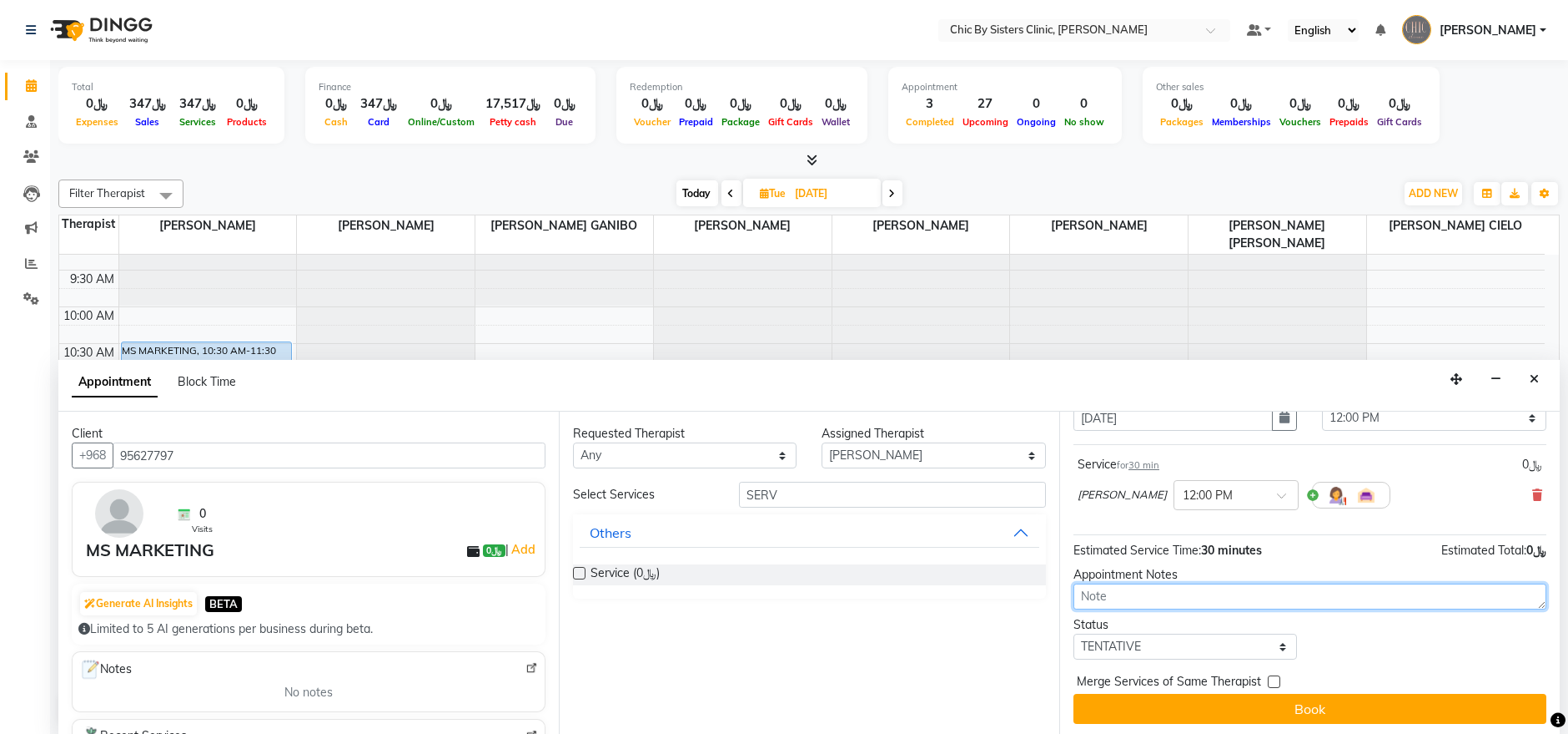
click at [1191, 585] on textarea at bounding box center [1310, 596] width 473 height 26
type textarea "MARKETING SHOOT"
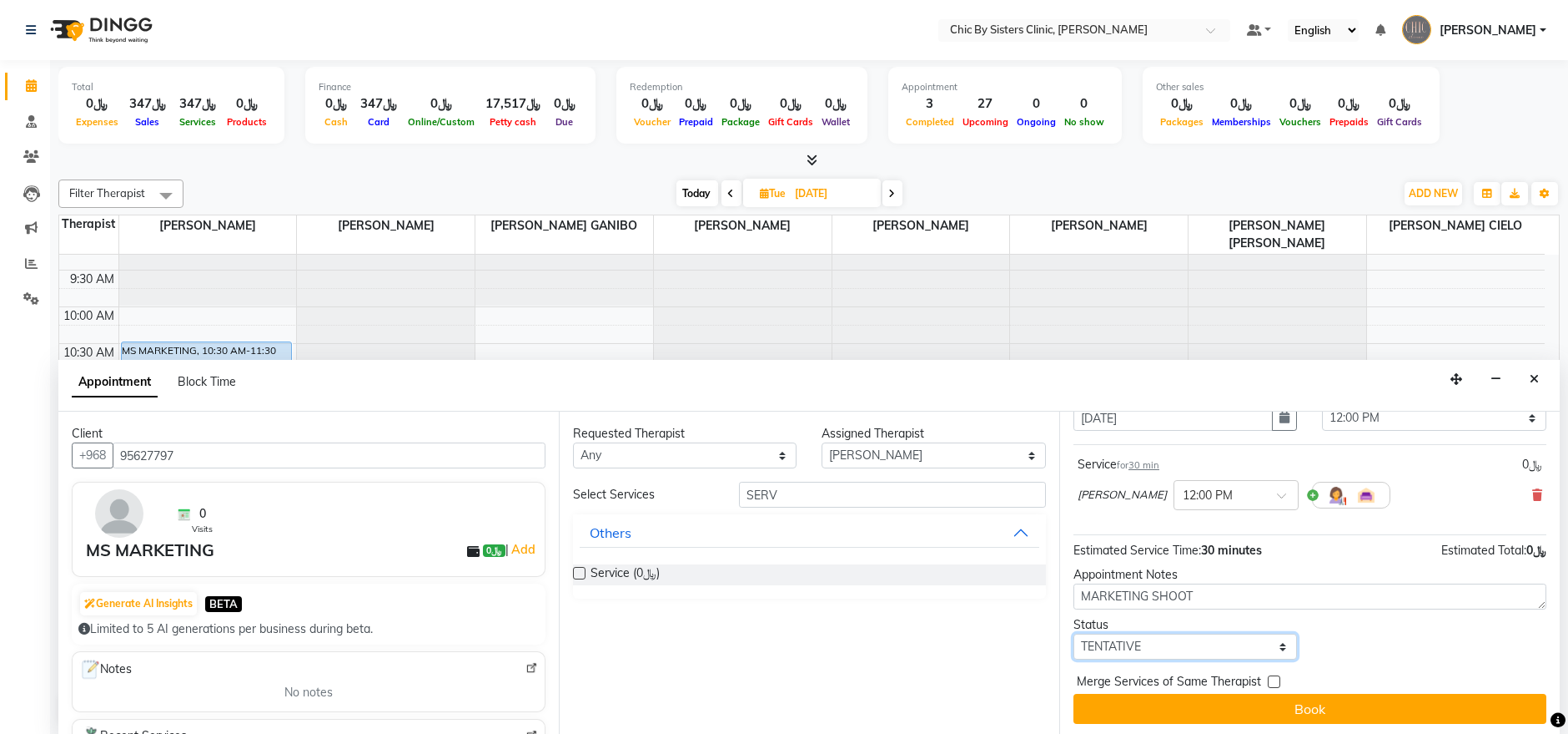
click at [1190, 633] on select "Select TENTATIVE CONFIRM UPCOMING" at bounding box center [1185, 646] width 223 height 26
select select "upcoming"
click at [1074, 633] on select "Select TENTATIVE CONFIRM UPCOMING" at bounding box center [1185, 646] width 223 height 26
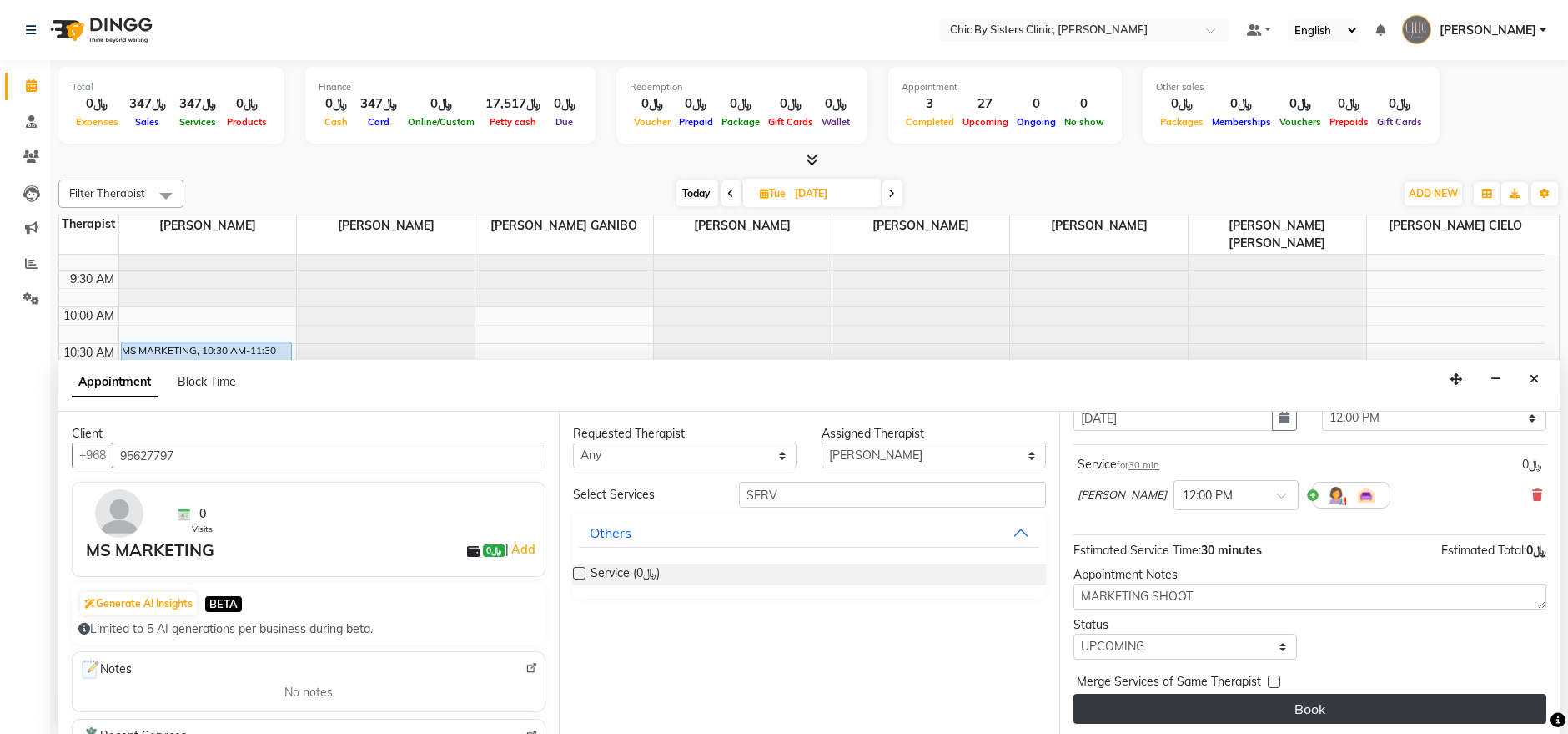
click at [1212, 708] on button "Book" at bounding box center [1310, 709] width 473 height 30
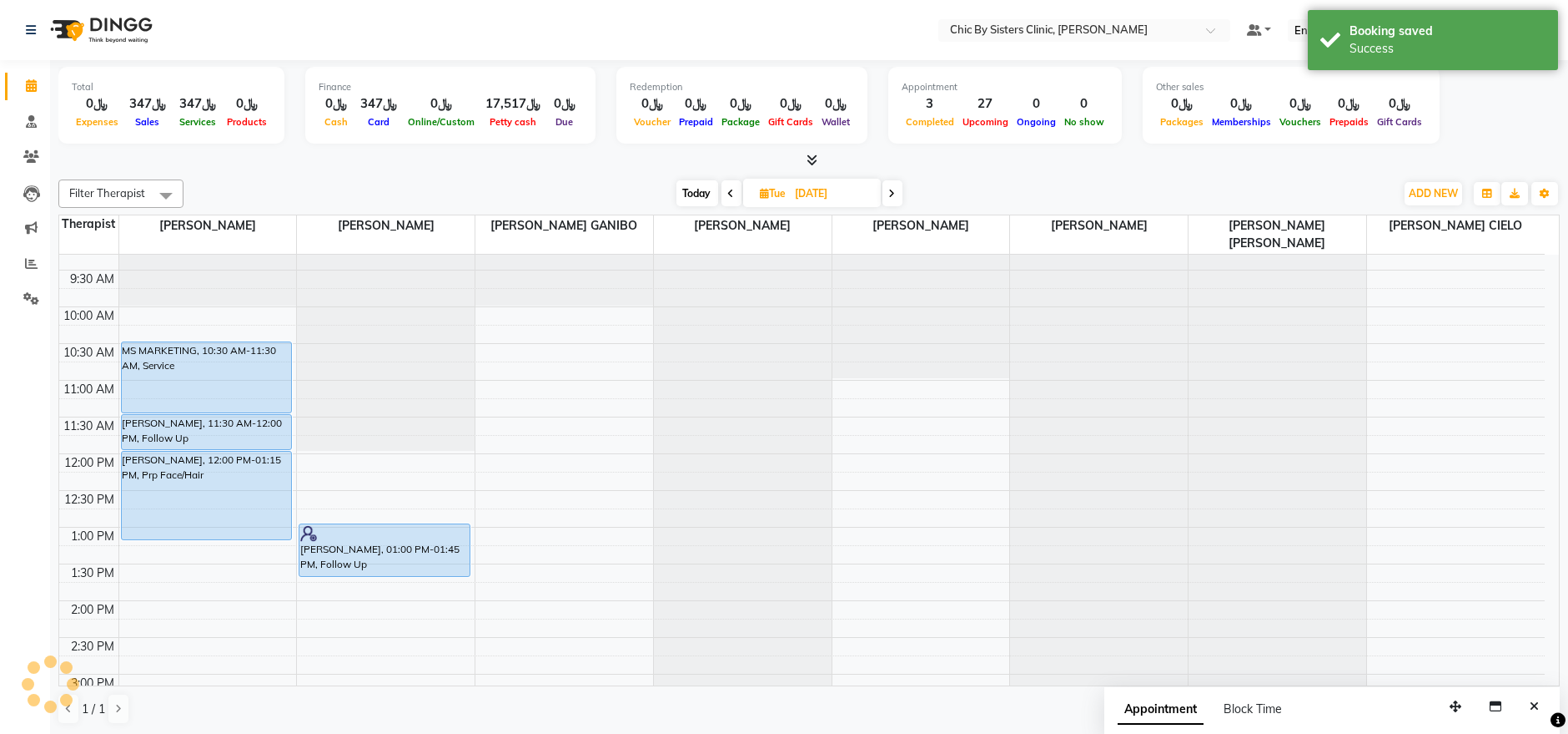
scroll to position [0, 0]
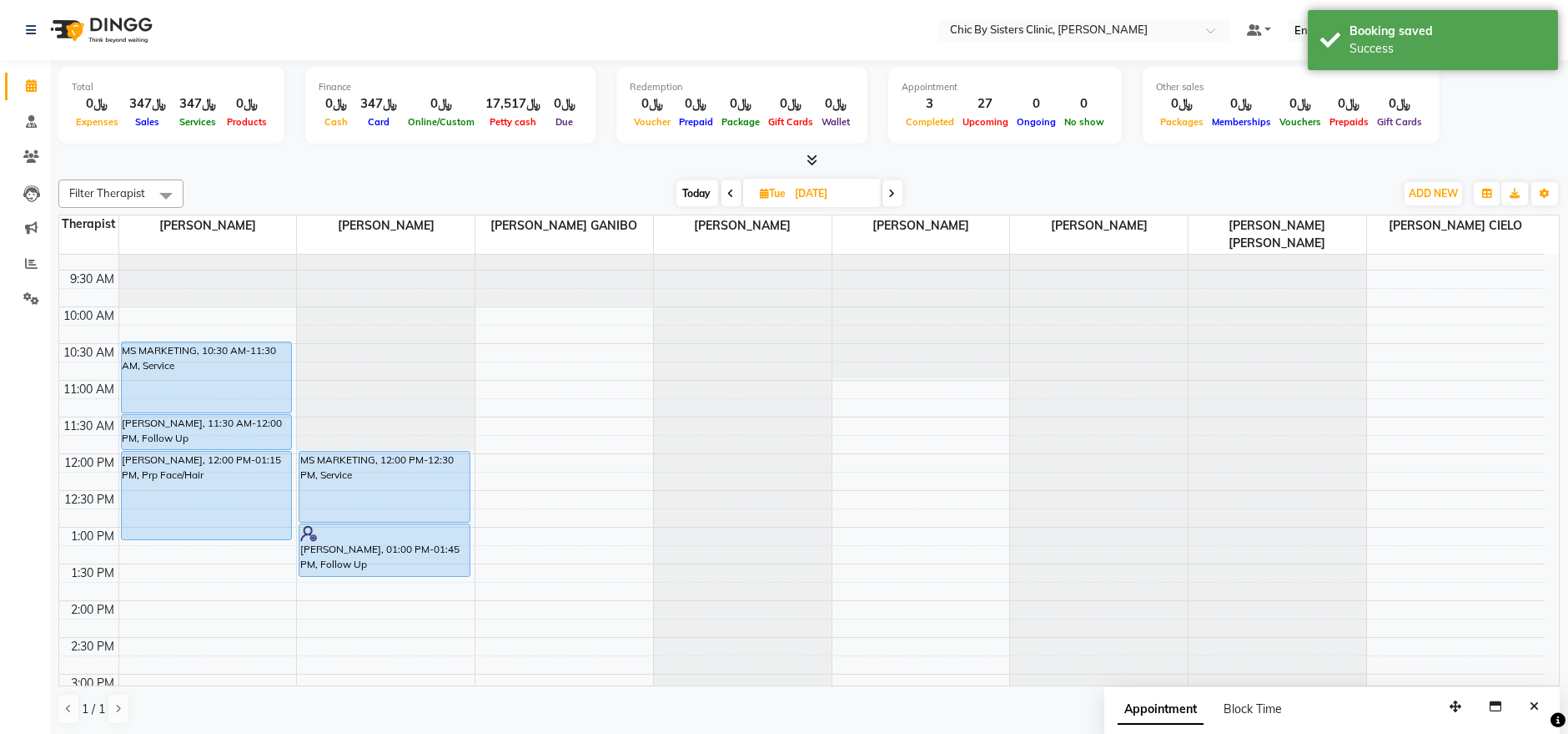
drag, startPoint x: 412, startPoint y: 465, endPoint x: 408, endPoint y: 489, distance: 24.3
click at [408, 489] on div "MS MARKETING, 12:00 PM-12:30 PM, Service [PERSON_NAME], 01:00 PM-01:45 PM, Foll…" at bounding box center [385, 747] width 178 height 1175
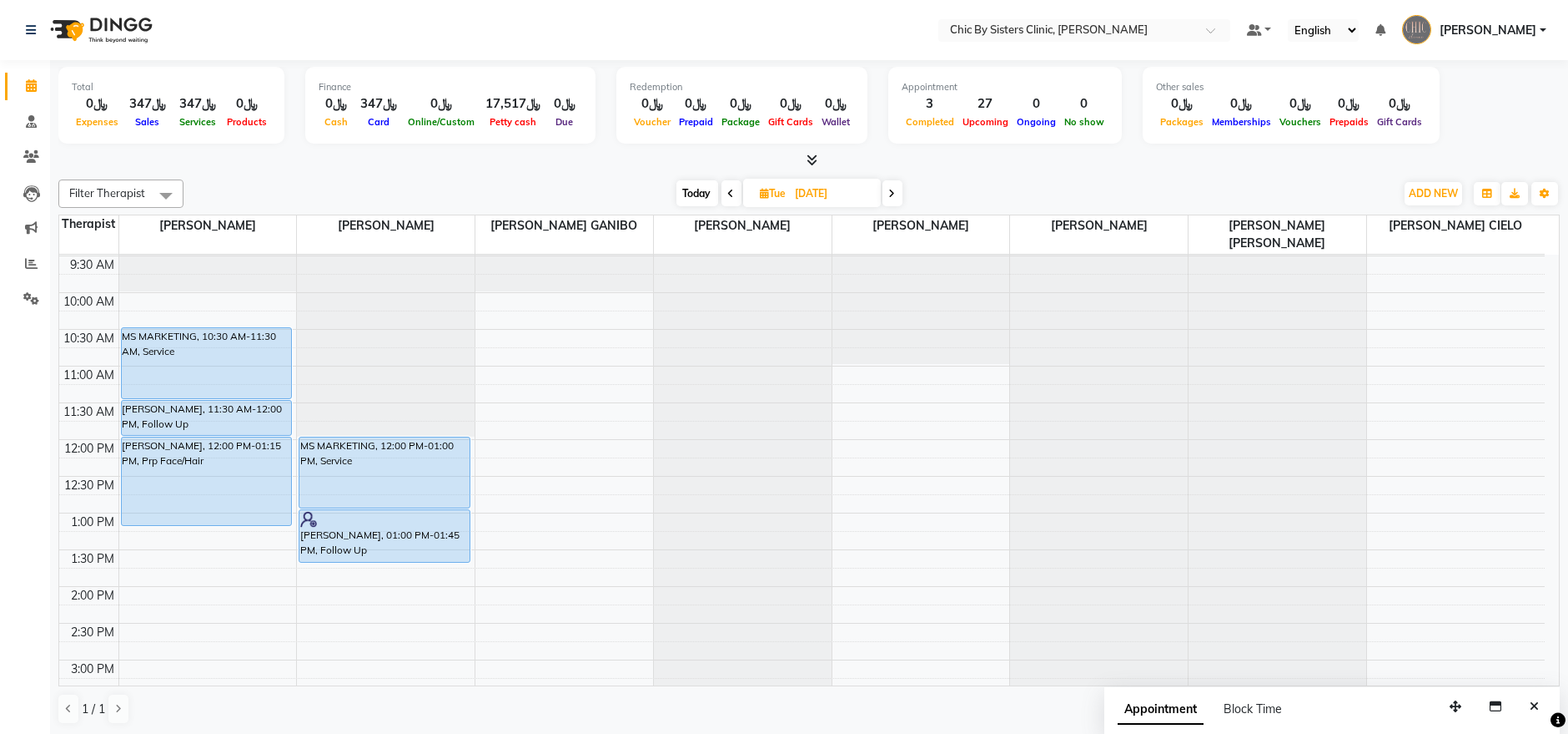
scroll to position [103, 0]
click at [810, 195] on input "[DATE]" at bounding box center [832, 193] width 84 height 25
select select "9"
select select "2025"
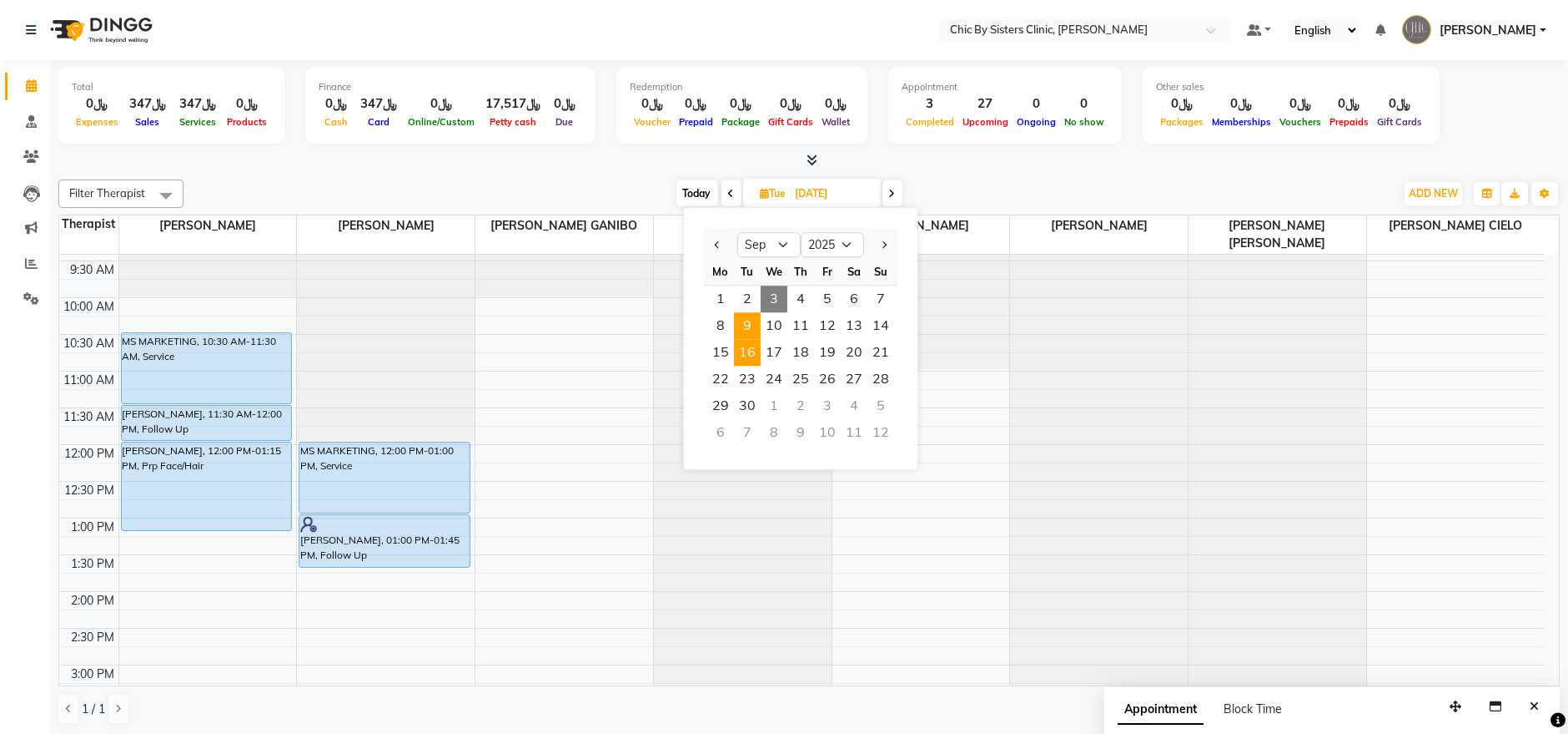
click at [750, 333] on span "9" at bounding box center [747, 325] width 27 height 27
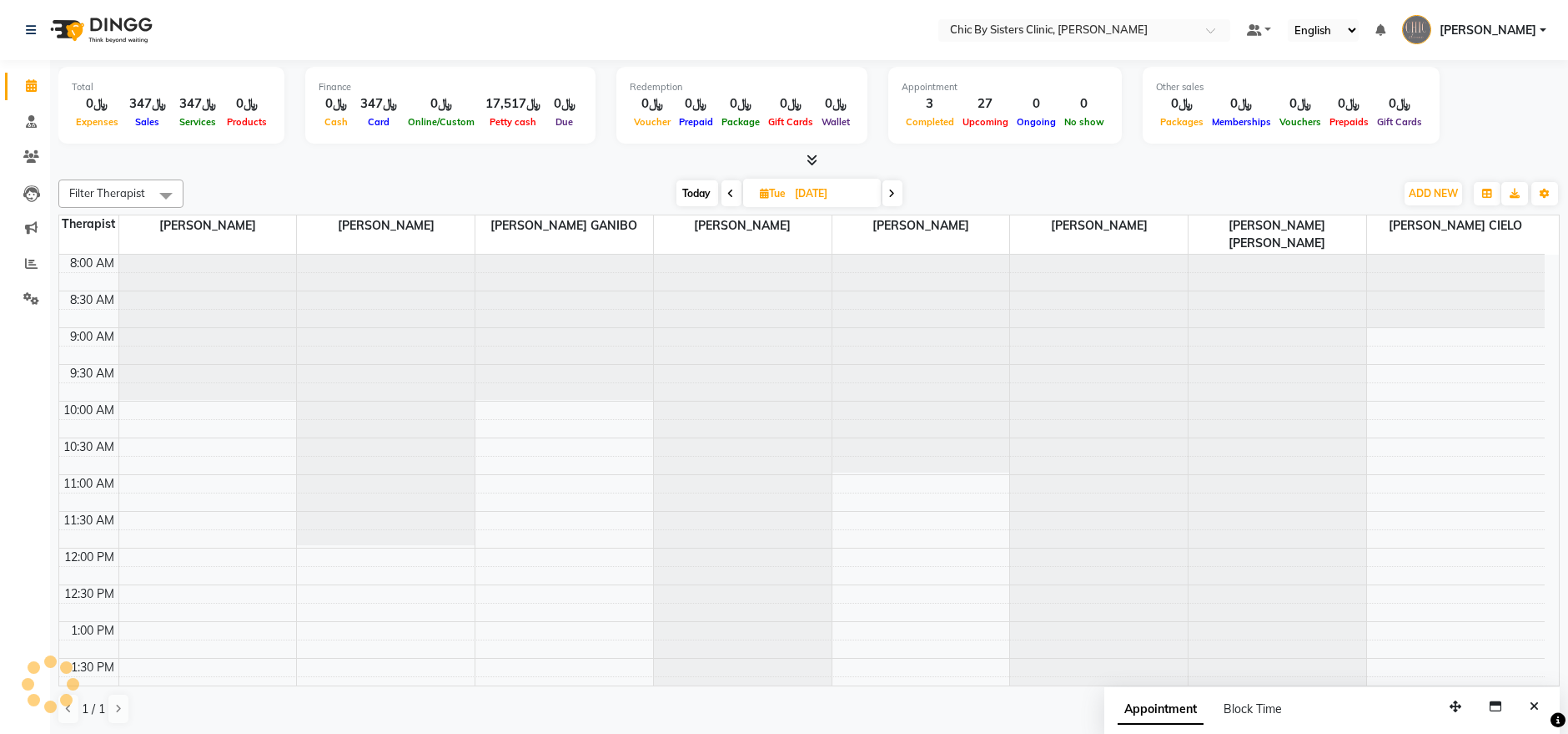
scroll to position [219, 0]
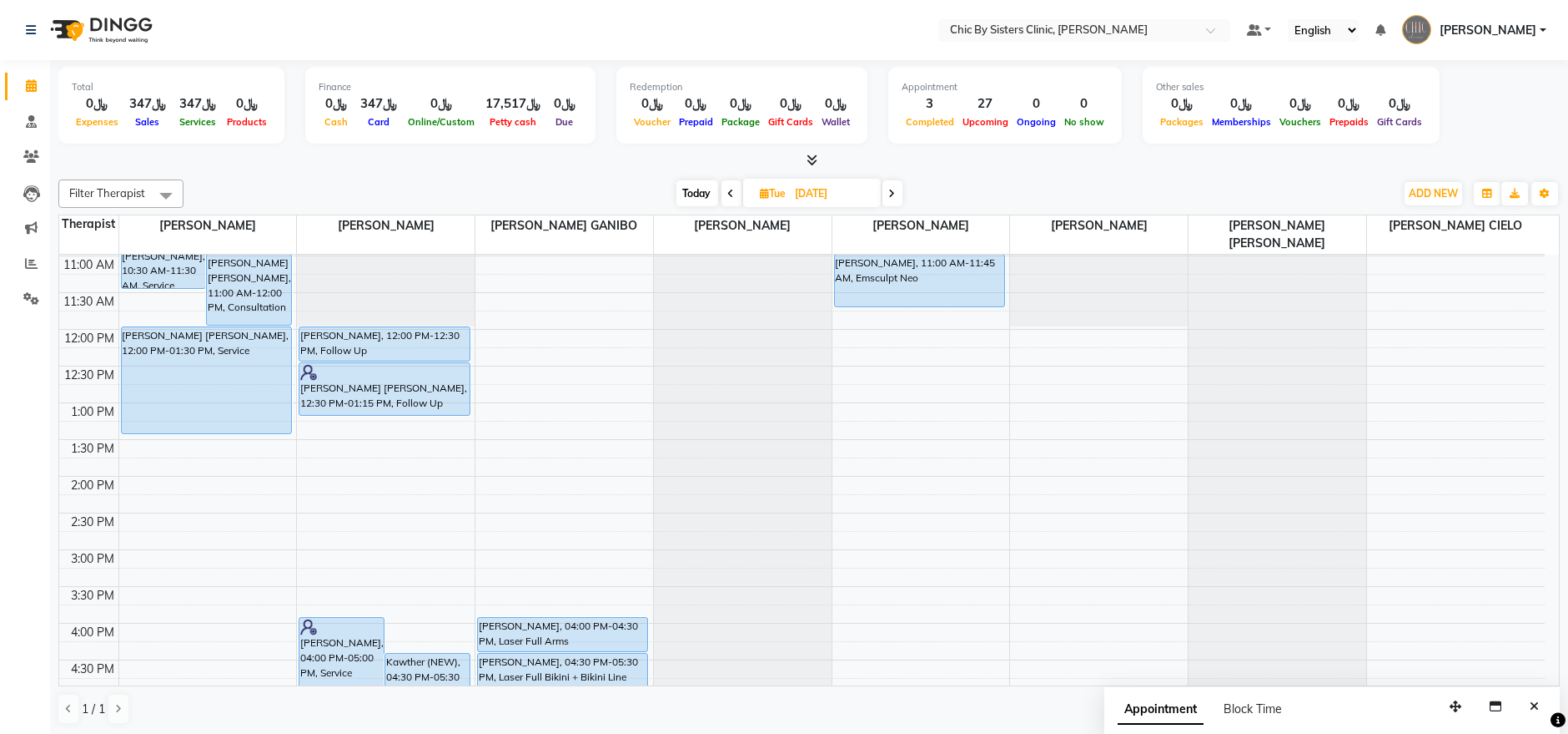
click at [732, 189] on icon at bounding box center [731, 193] width 7 height 10
type input "[DATE]"
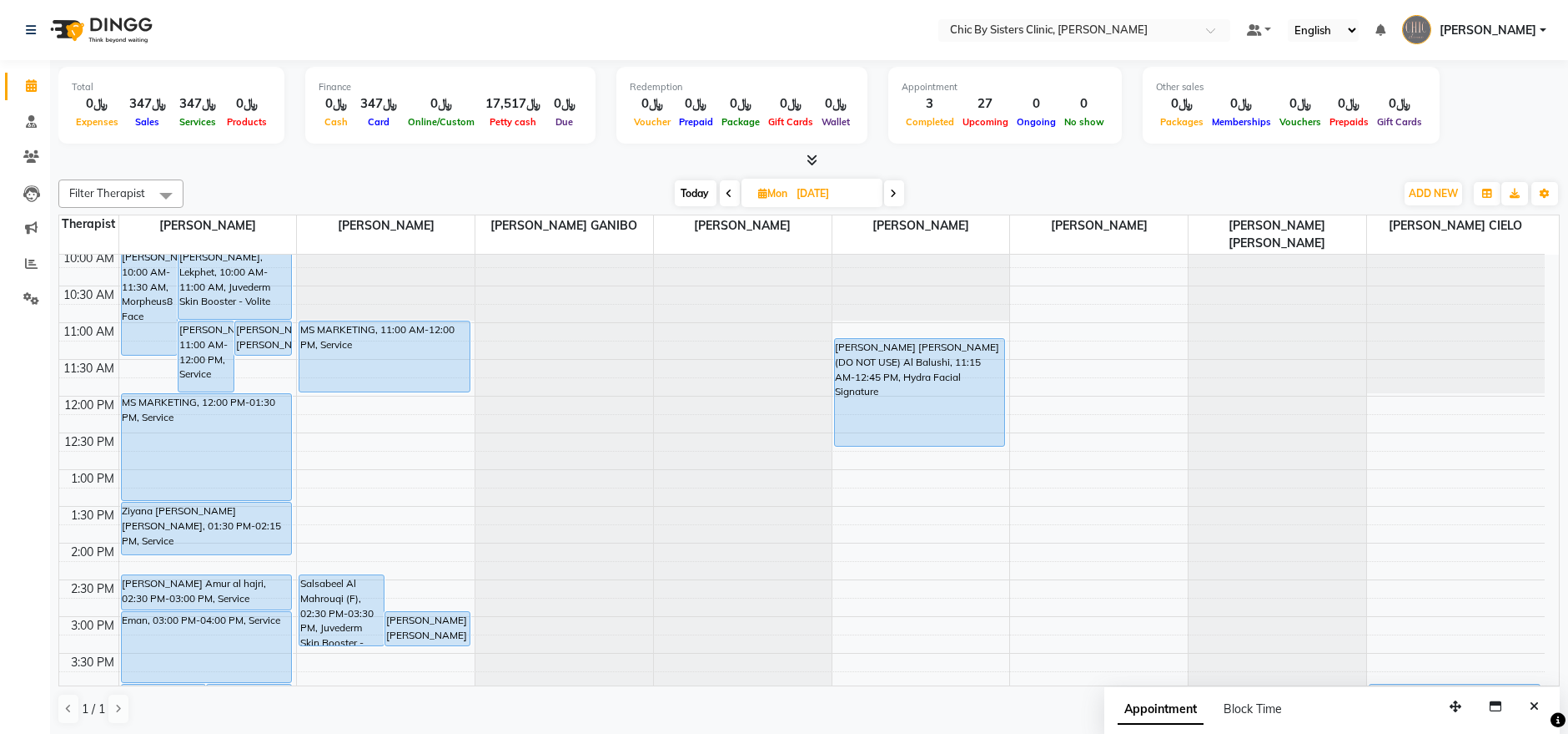
scroll to position [150, 0]
